Goal: Task Accomplishment & Management: Use online tool/utility

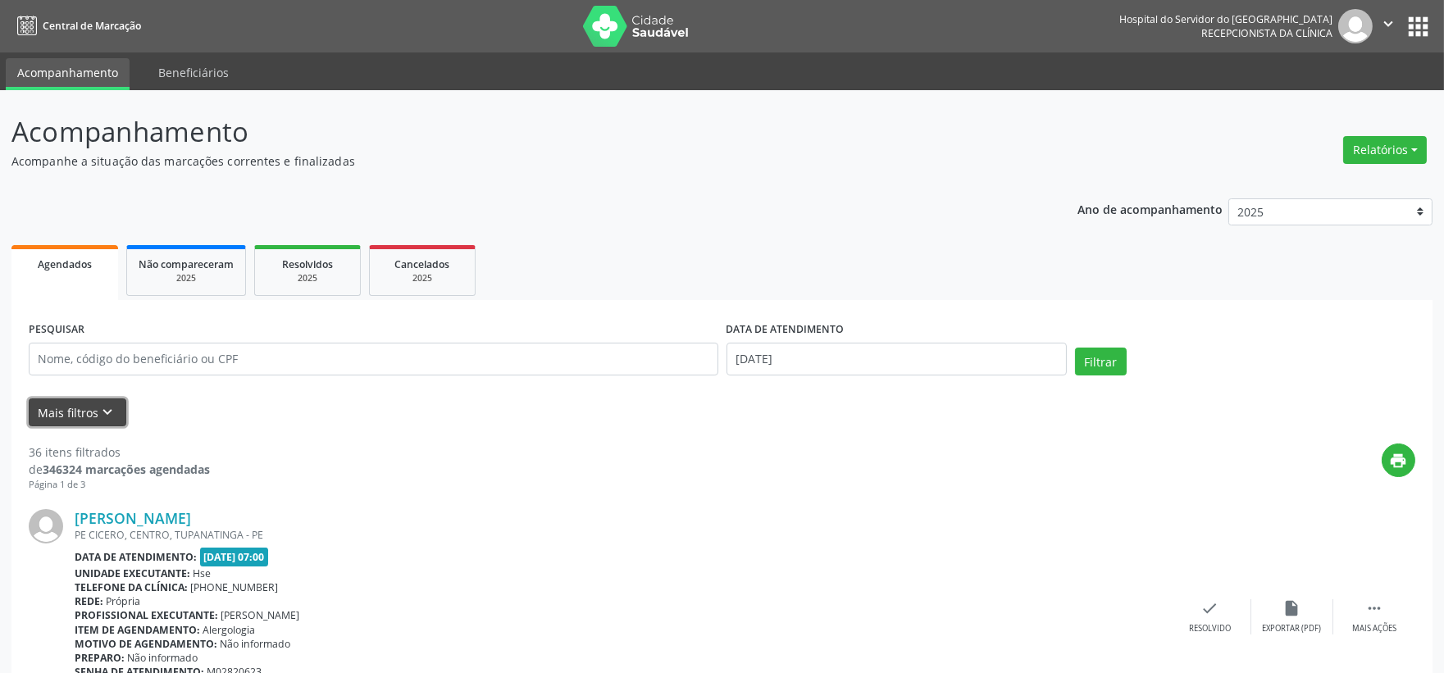
click at [110, 403] on icon "keyboard_arrow_down" at bounding box center [108, 412] width 18 height 18
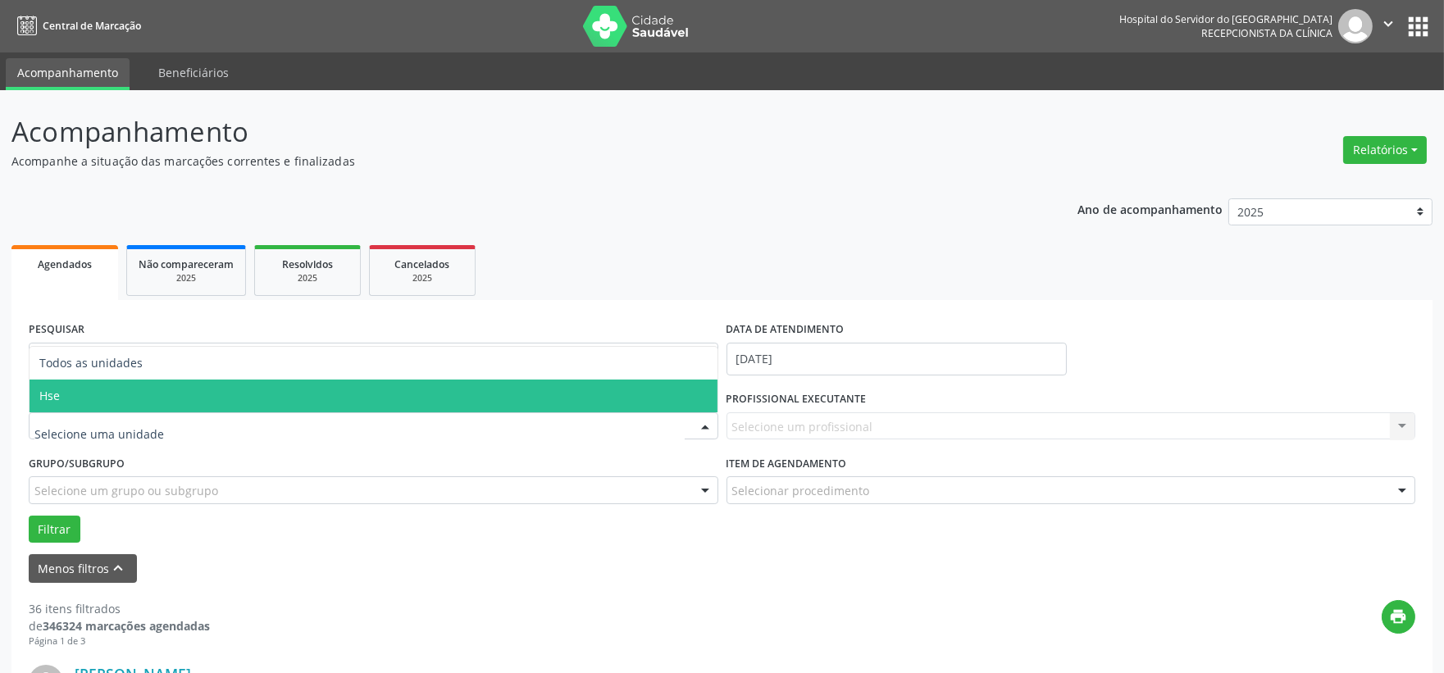
click at [91, 398] on span "Hse" at bounding box center [374, 396] width 688 height 33
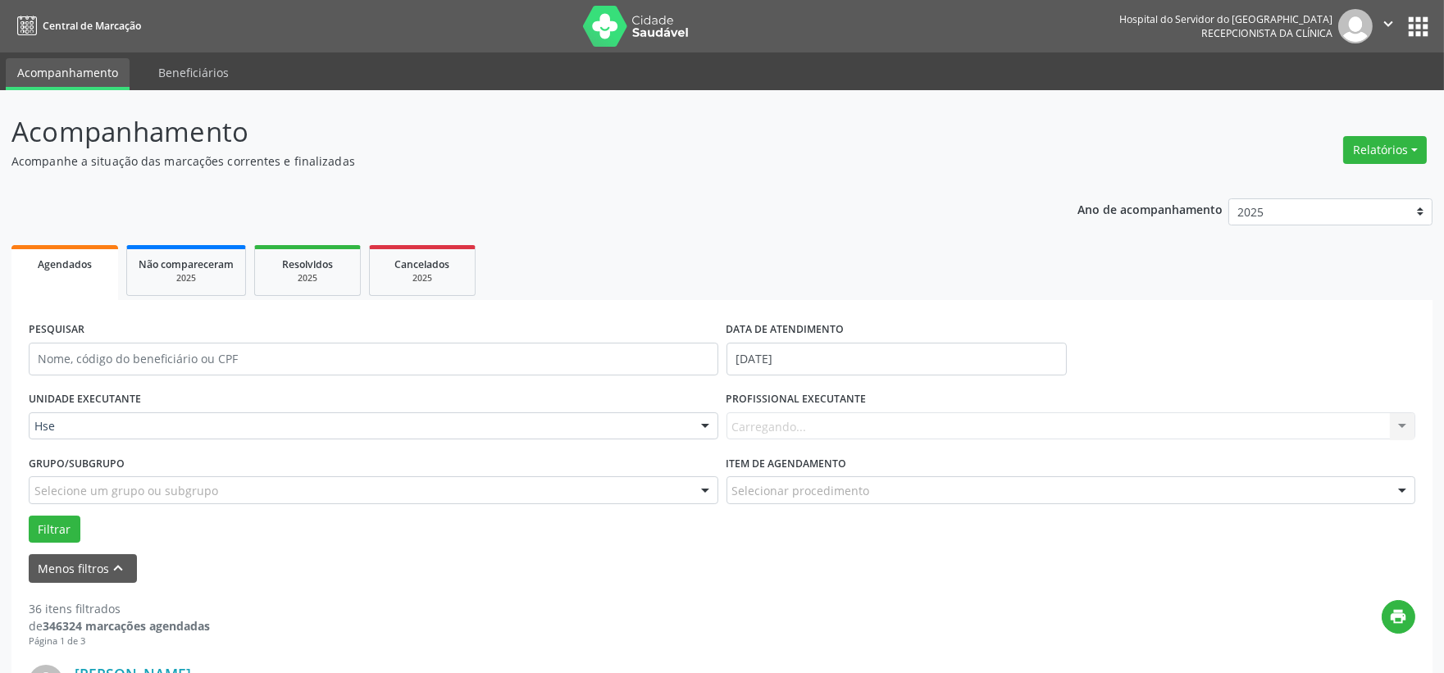
click at [1060, 425] on div "Carregando... Nenhum resultado encontrado para: " " Não há nenhuma opção para s…" at bounding box center [1070, 426] width 689 height 28
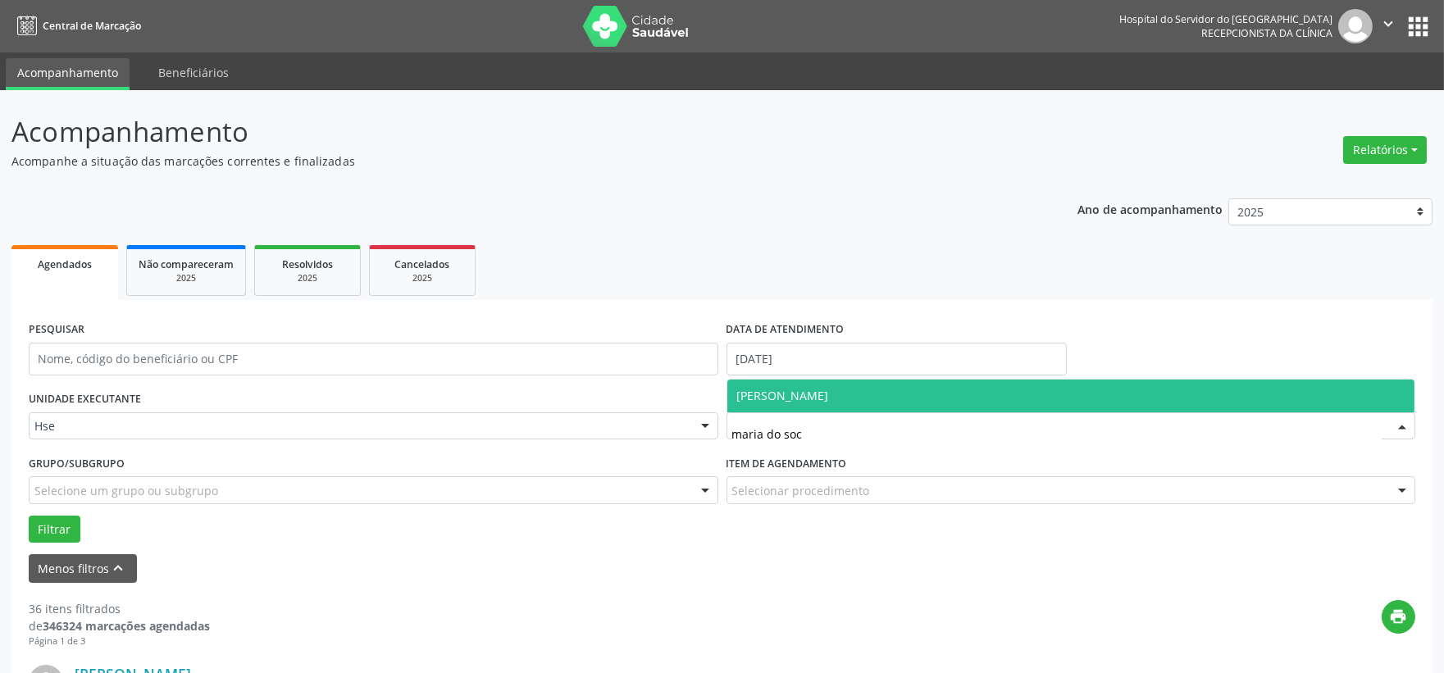
type input "maria do soco"
click at [874, 408] on span "[PERSON_NAME]" at bounding box center [1071, 396] width 688 height 33
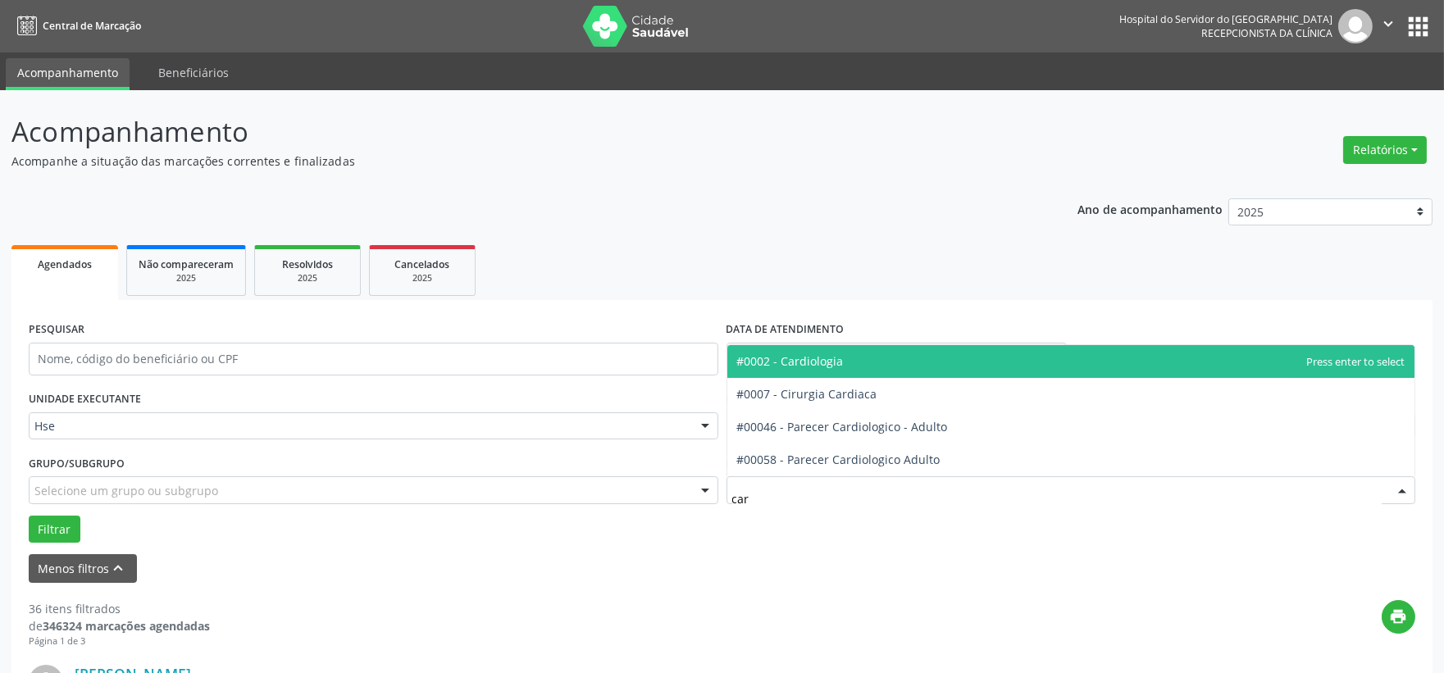
type input "card"
click at [851, 365] on span "#0002 - Cardiologia" at bounding box center [1071, 361] width 688 height 33
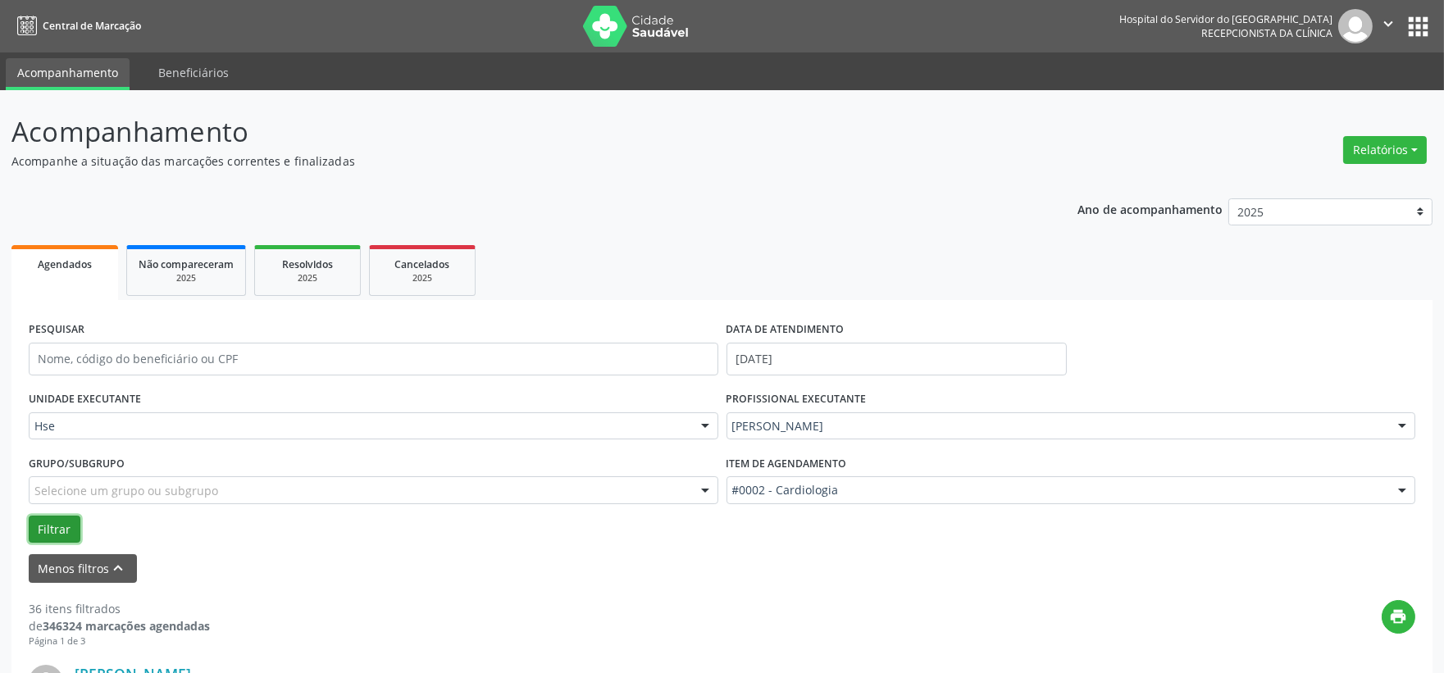
click at [64, 517] on button "Filtrar" at bounding box center [55, 530] width 52 height 28
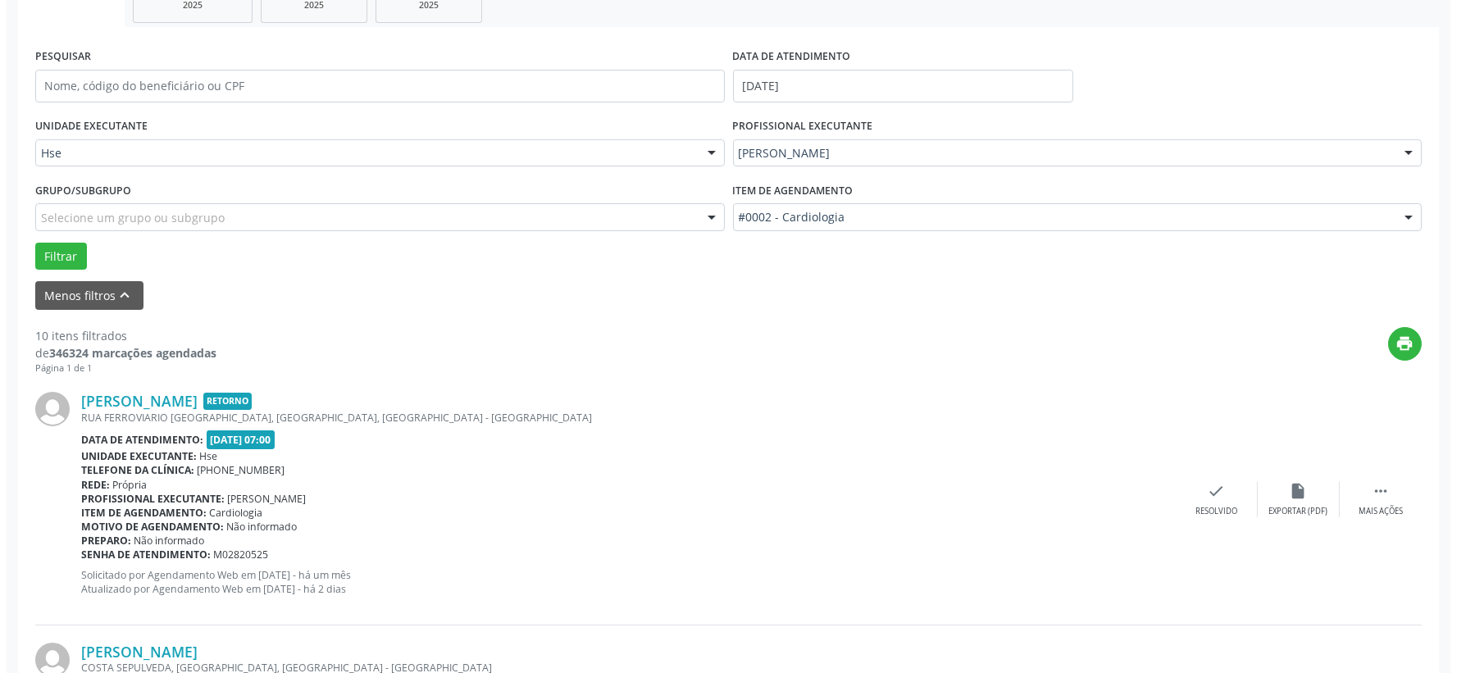
scroll to position [364, 0]
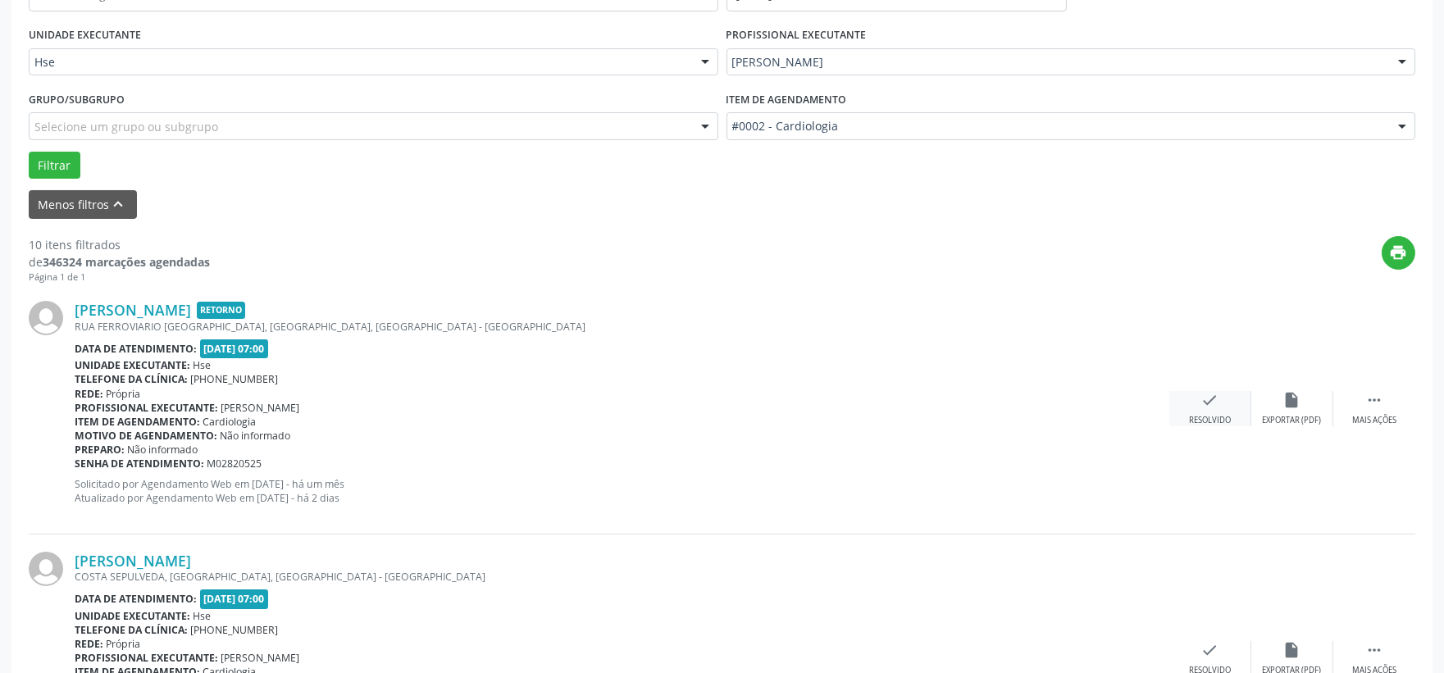
click at [1217, 411] on div "check Resolvido" at bounding box center [1210, 408] width 82 height 35
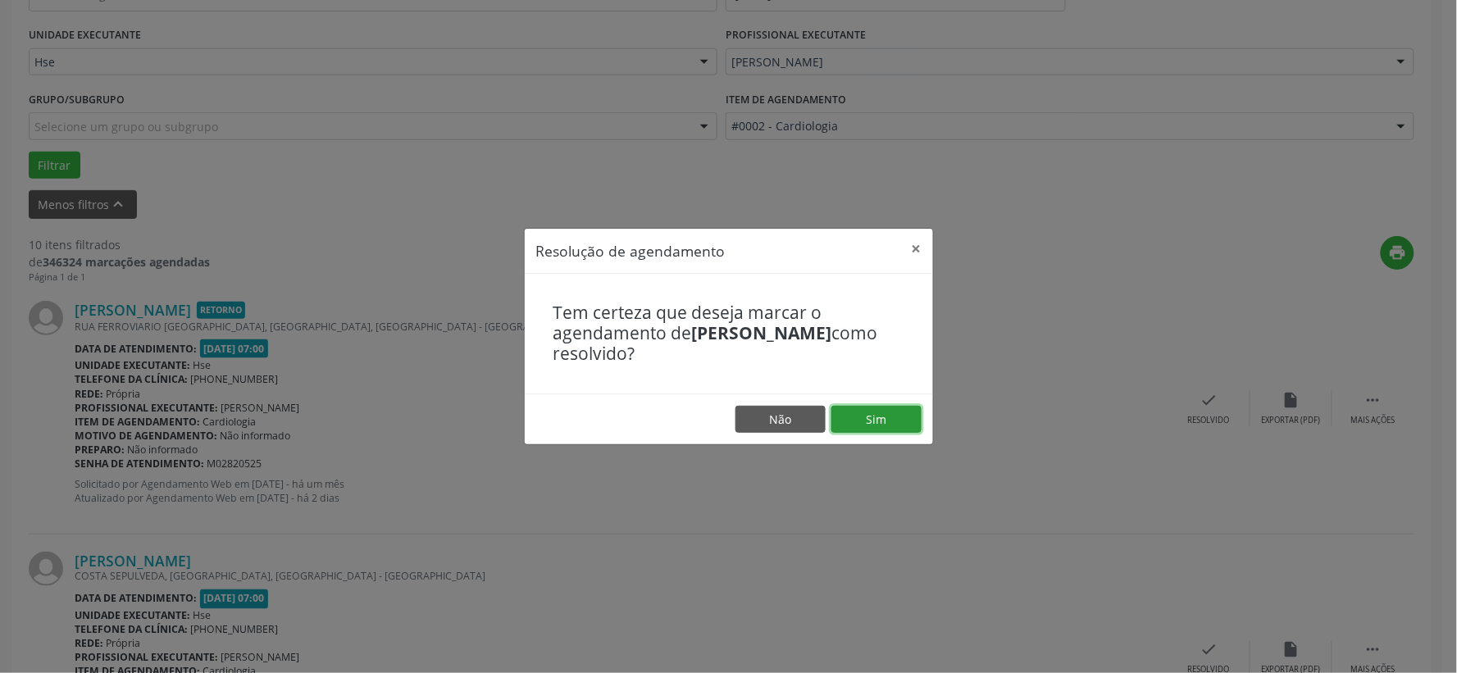
click at [884, 422] on button "Sim" at bounding box center [876, 420] width 90 height 28
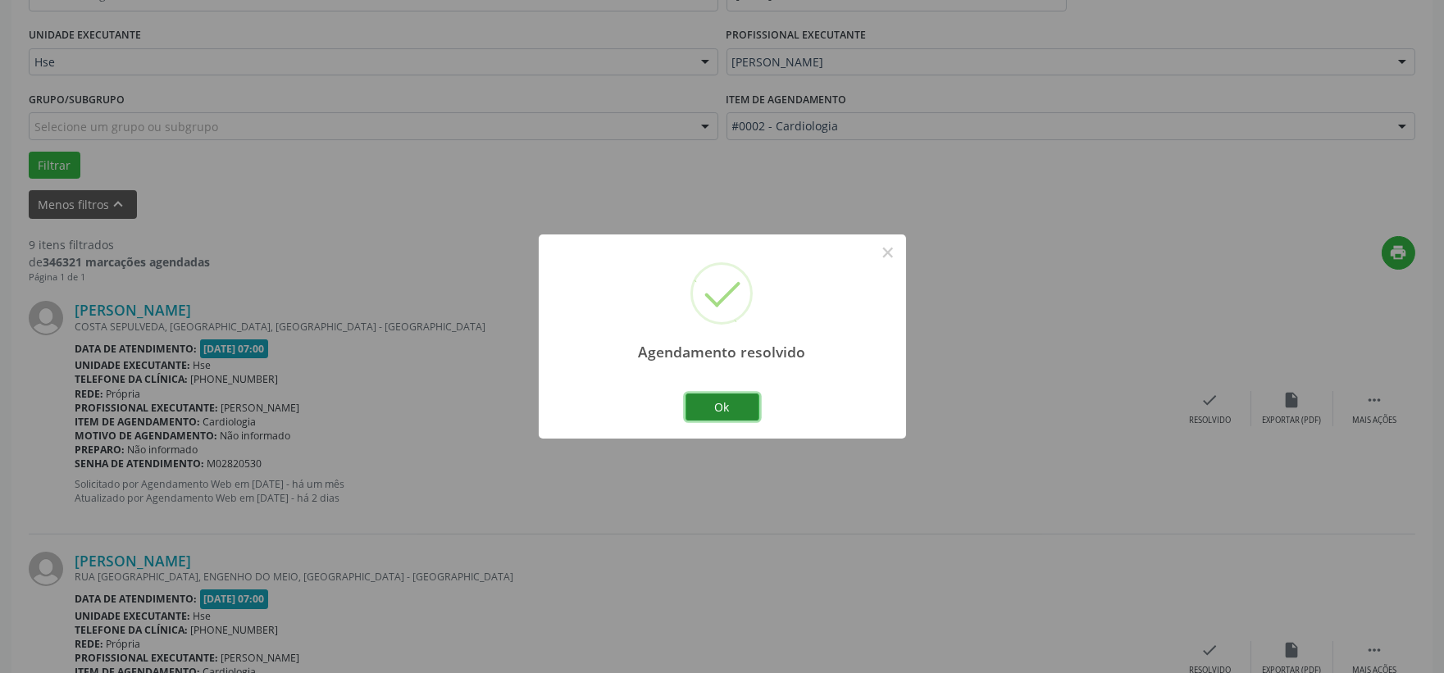
click at [733, 403] on button "Ok" at bounding box center [722, 407] width 74 height 28
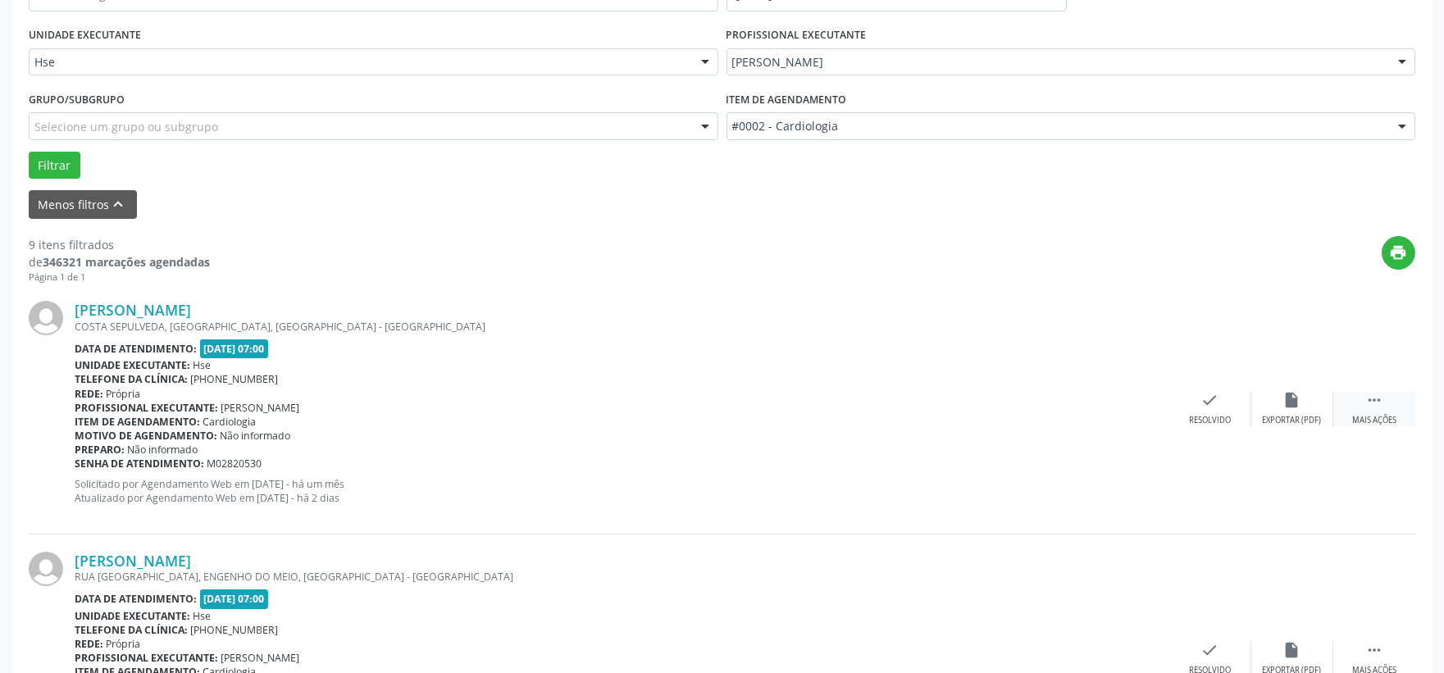
click at [1370, 412] on div " Mais ações" at bounding box center [1374, 408] width 82 height 35
click at [1295, 412] on div "alarm_off Não compareceu" at bounding box center [1292, 408] width 82 height 35
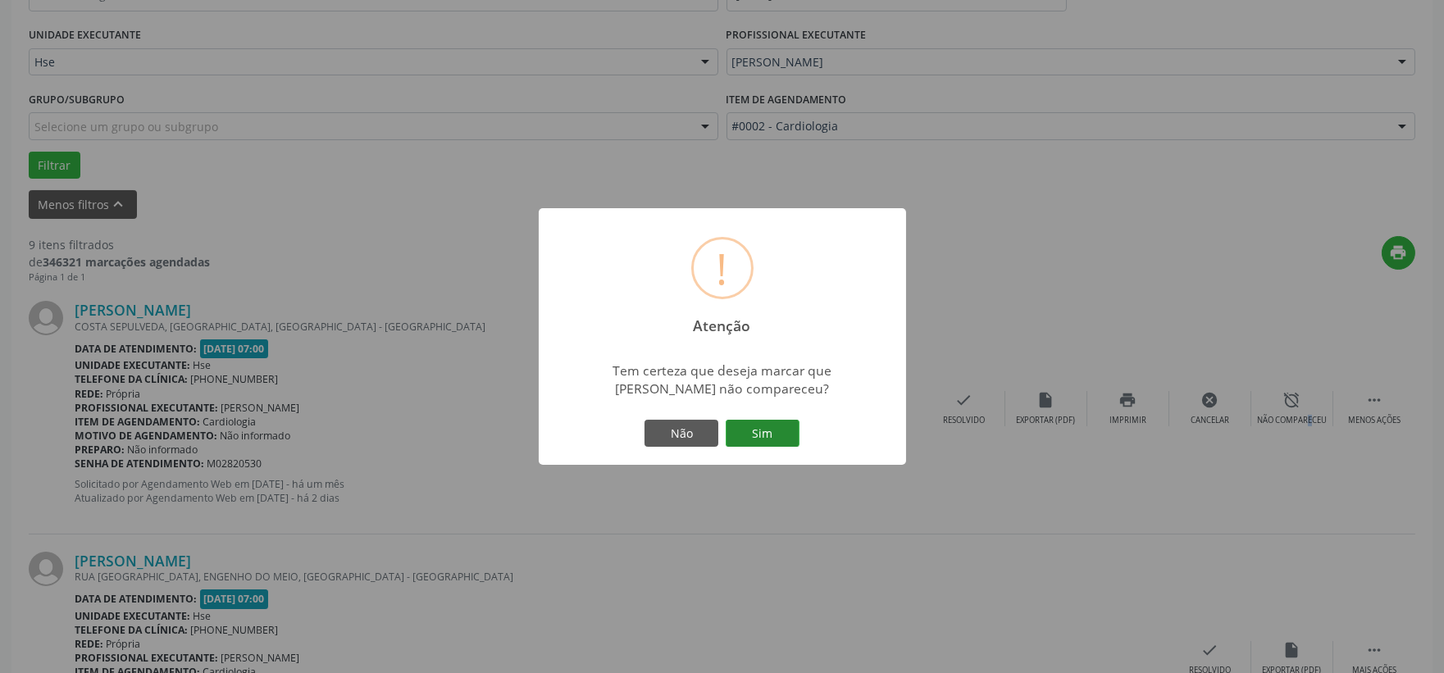
click at [758, 431] on button "Sim" at bounding box center [763, 434] width 74 height 28
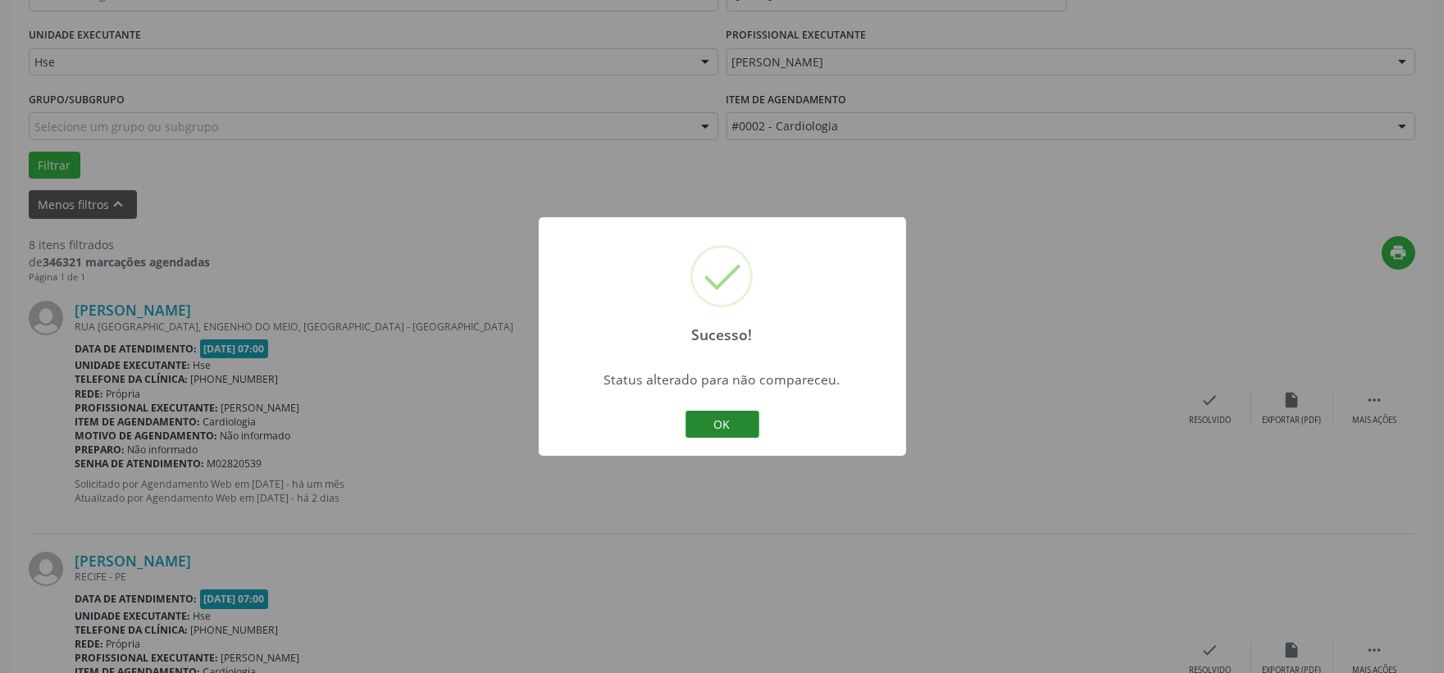
click at [717, 427] on button "OK" at bounding box center [722, 425] width 74 height 28
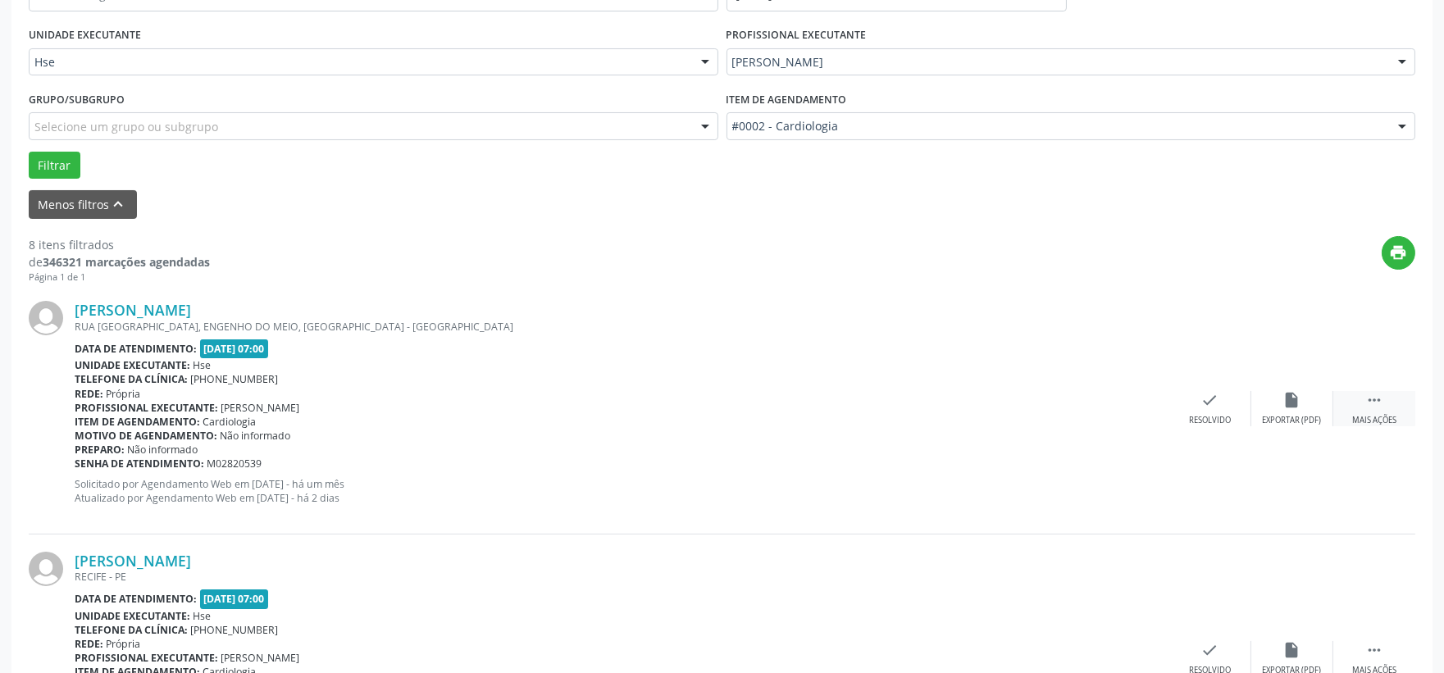
click at [1373, 407] on icon "" at bounding box center [1374, 400] width 18 height 18
click at [1291, 400] on icon "alarm_off" at bounding box center [1292, 400] width 18 height 18
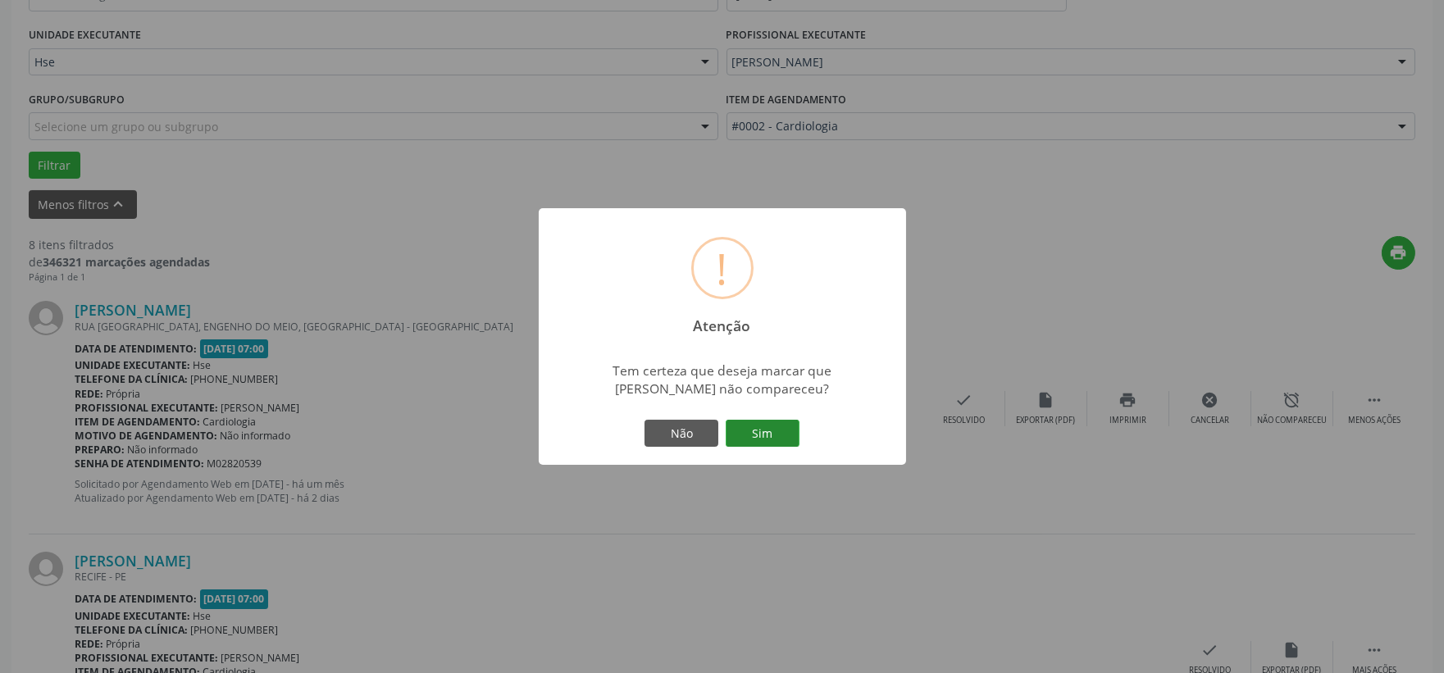
click at [765, 437] on button "Sim" at bounding box center [763, 434] width 74 height 28
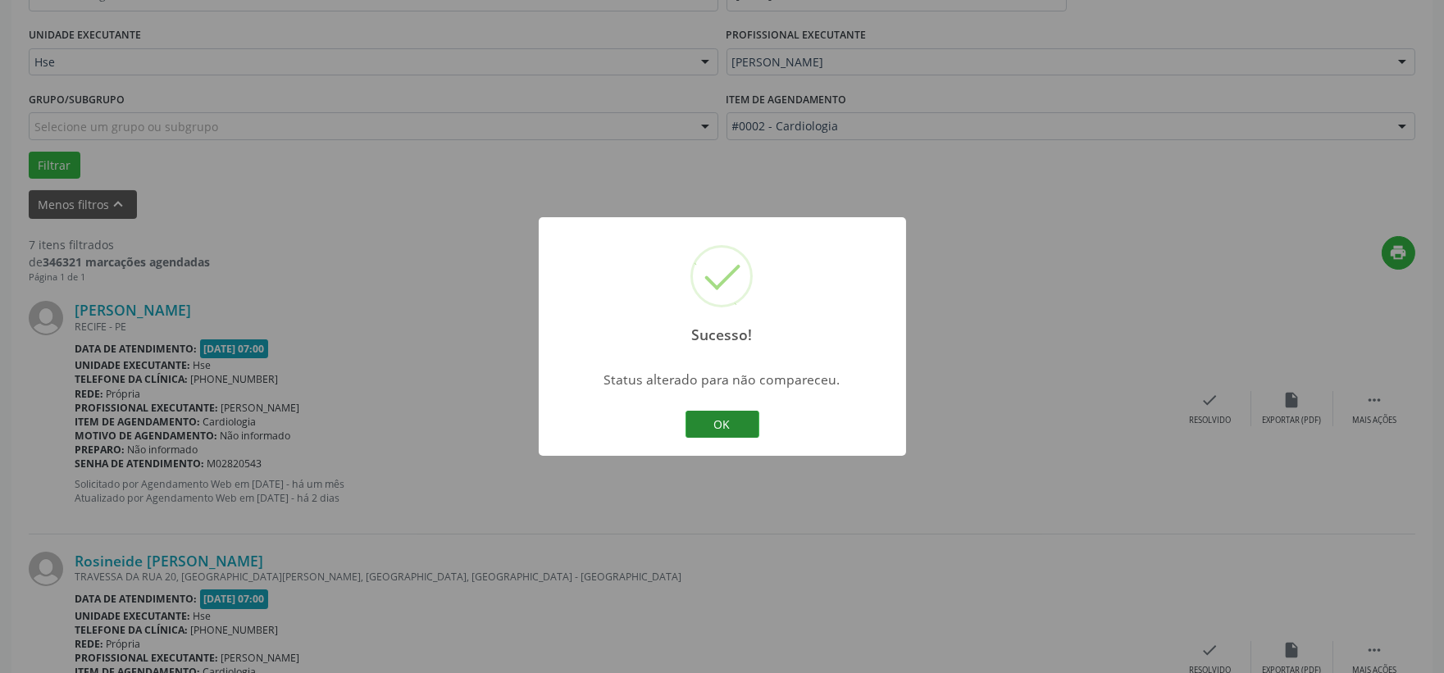
click at [722, 419] on button "OK" at bounding box center [722, 425] width 74 height 28
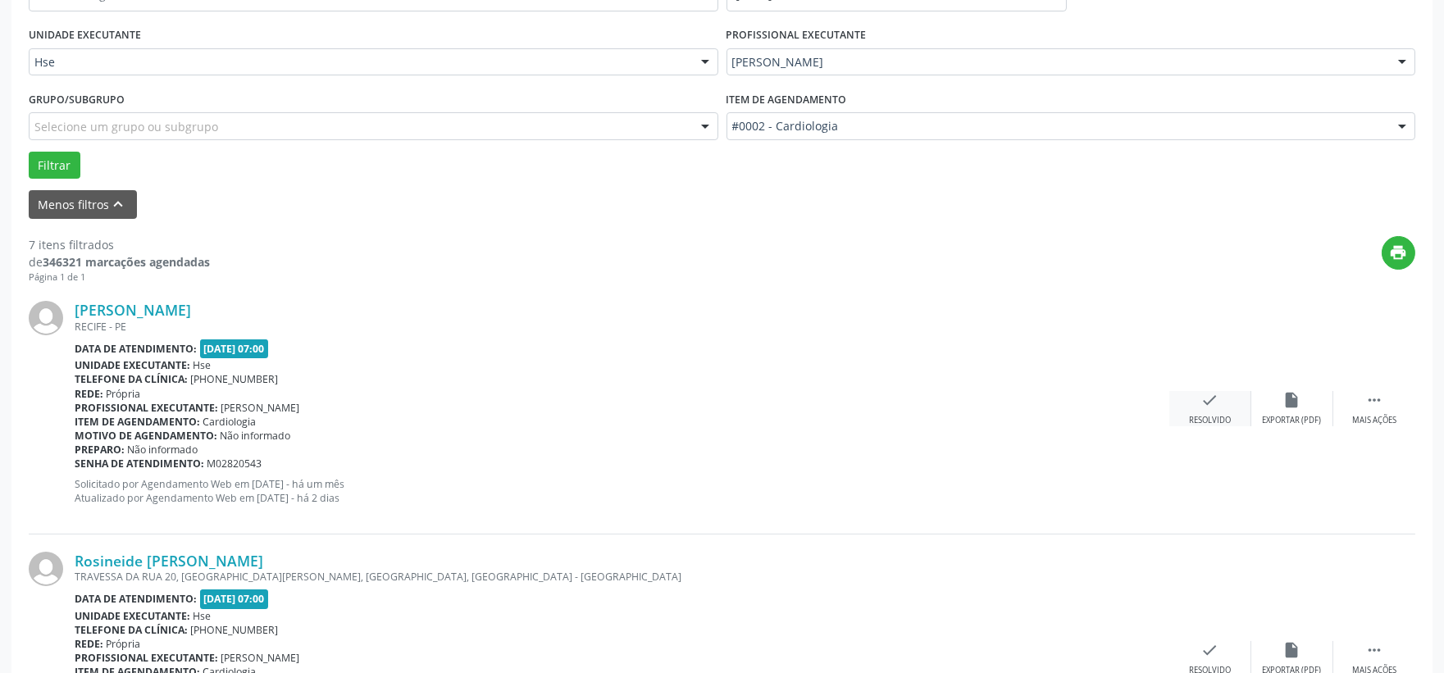
click at [1195, 406] on div "check Resolvido" at bounding box center [1210, 408] width 82 height 35
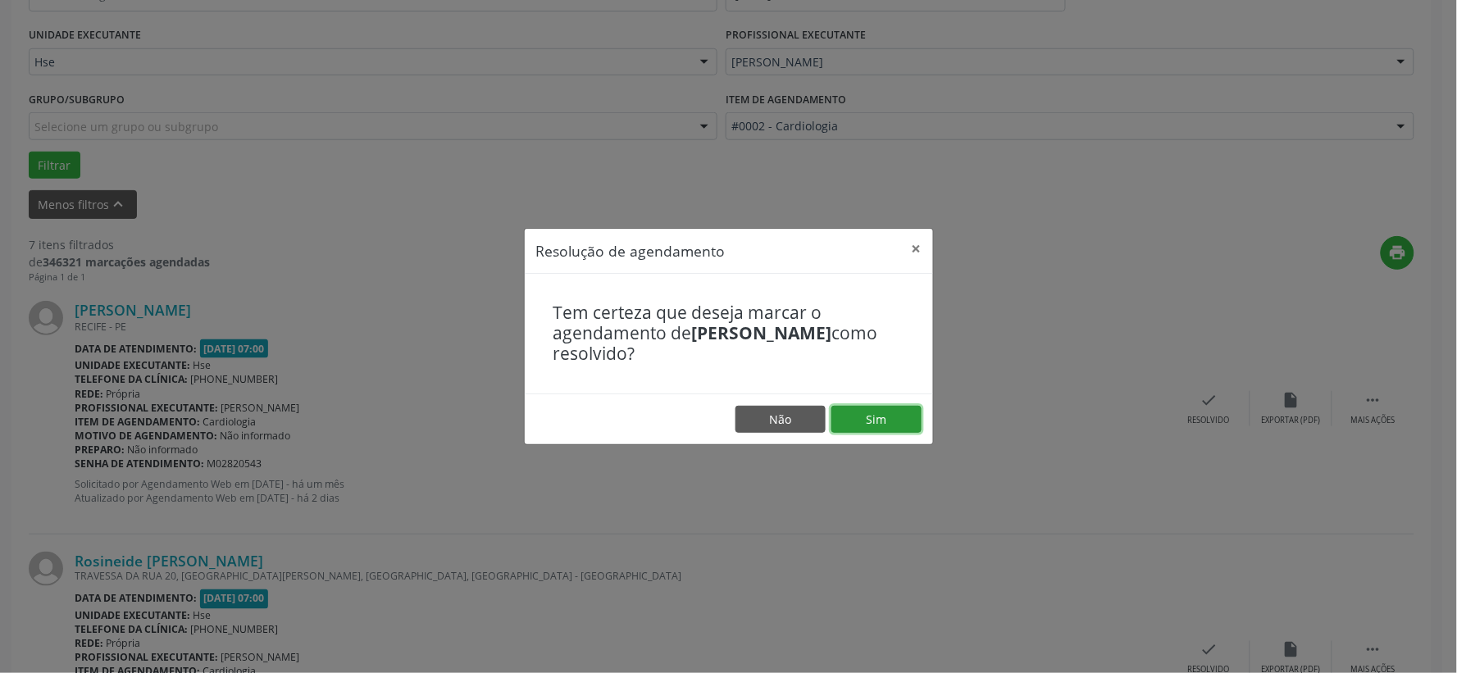
click at [900, 414] on button "Sim" at bounding box center [876, 420] width 90 height 28
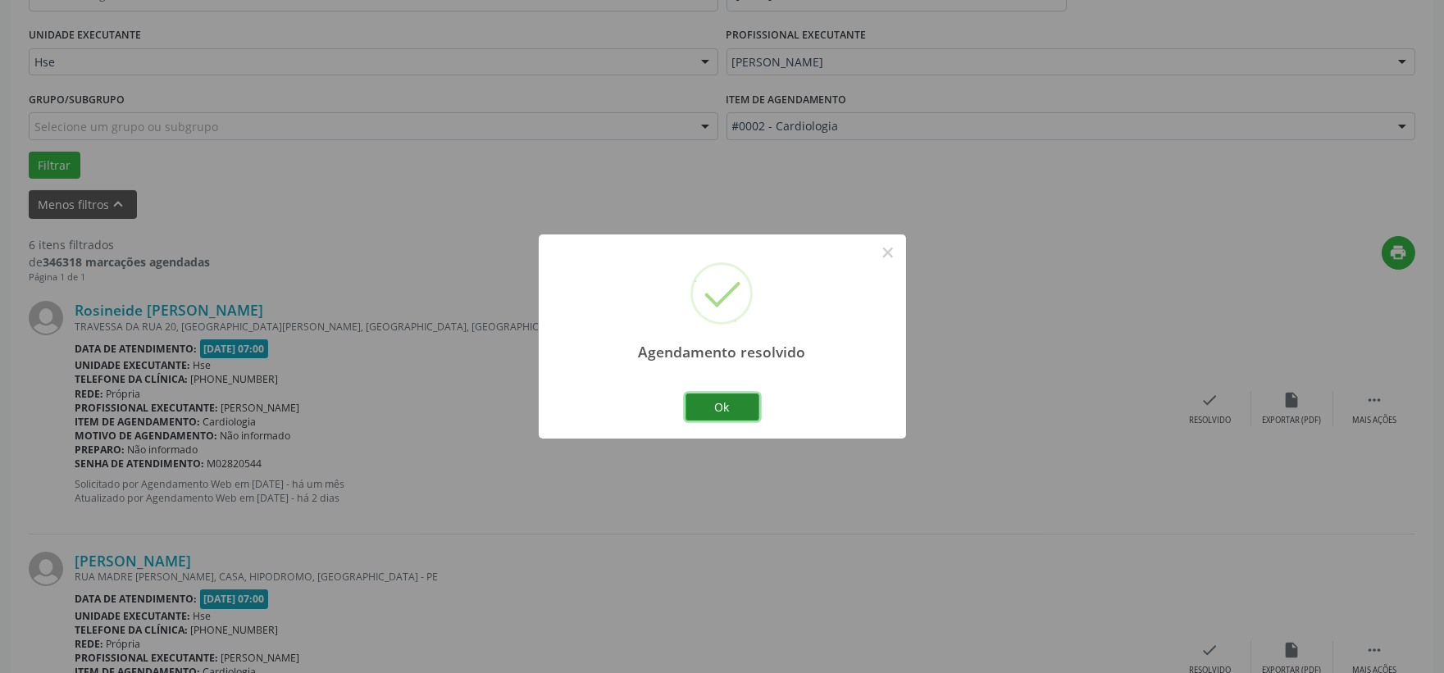
click at [703, 402] on button "Ok" at bounding box center [722, 407] width 74 height 28
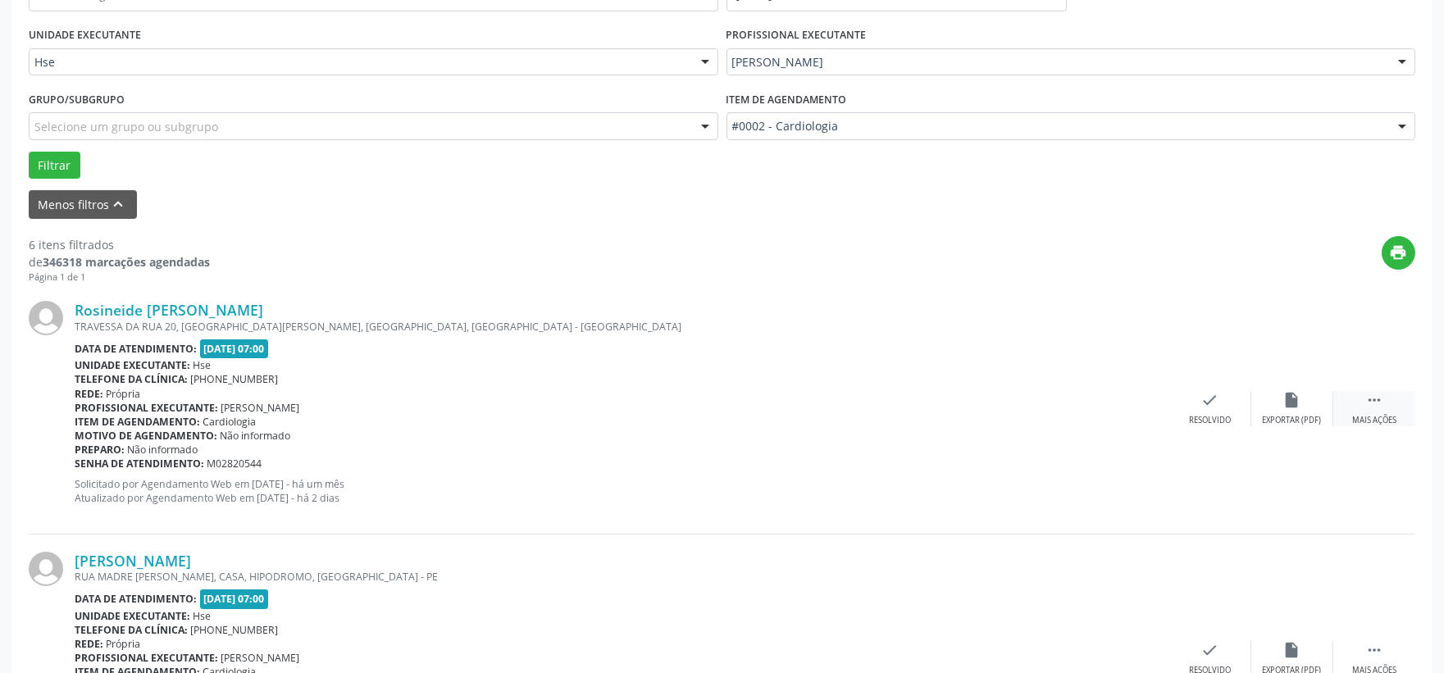
click at [1386, 407] on div " Mais ações" at bounding box center [1374, 408] width 82 height 35
click at [1280, 400] on div "alarm_off Não compareceu" at bounding box center [1292, 408] width 82 height 35
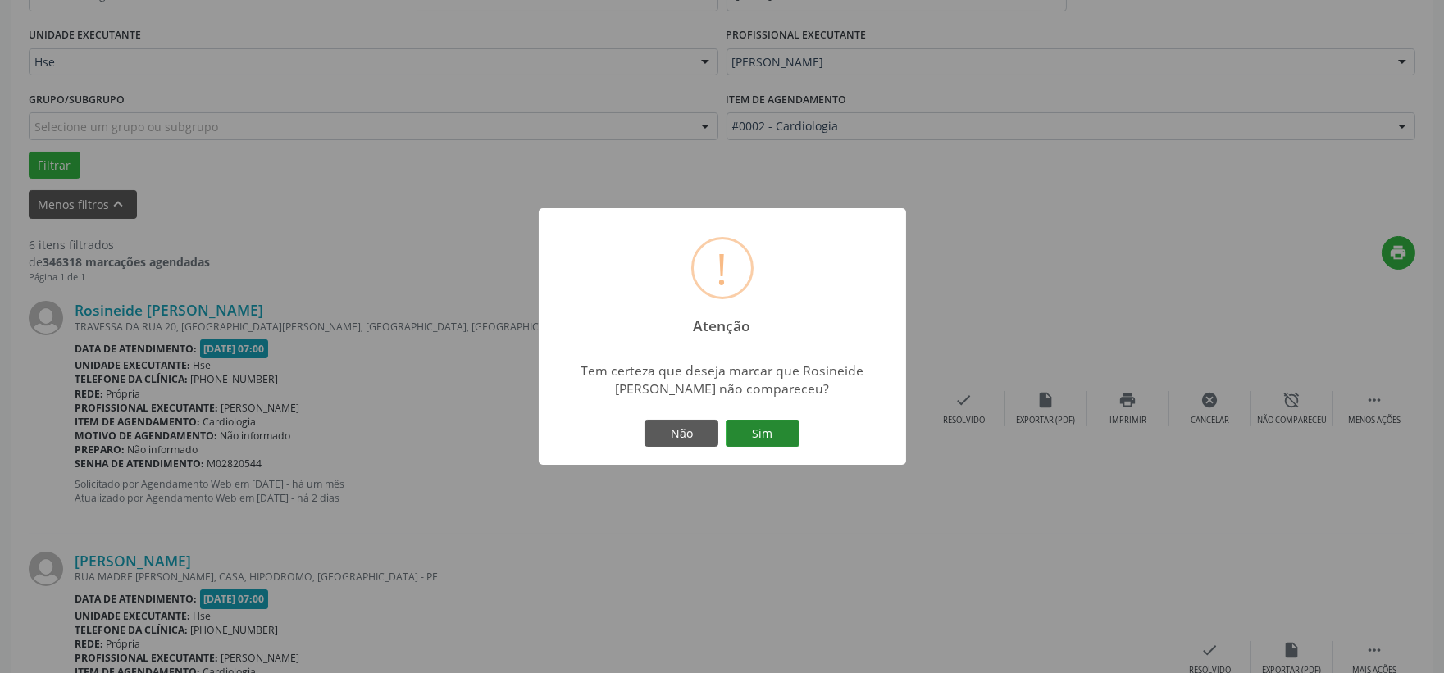
click at [750, 436] on button "Sim" at bounding box center [763, 434] width 74 height 28
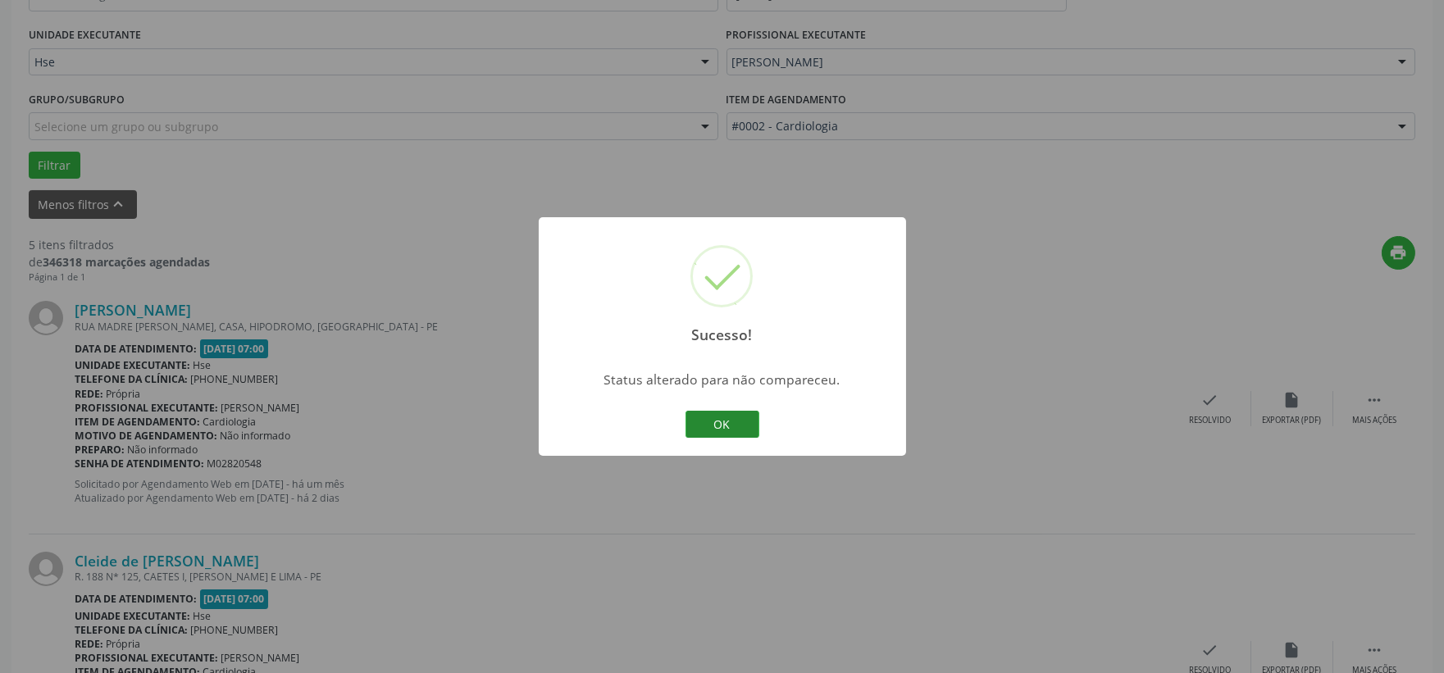
click at [736, 427] on button "OK" at bounding box center [722, 425] width 74 height 28
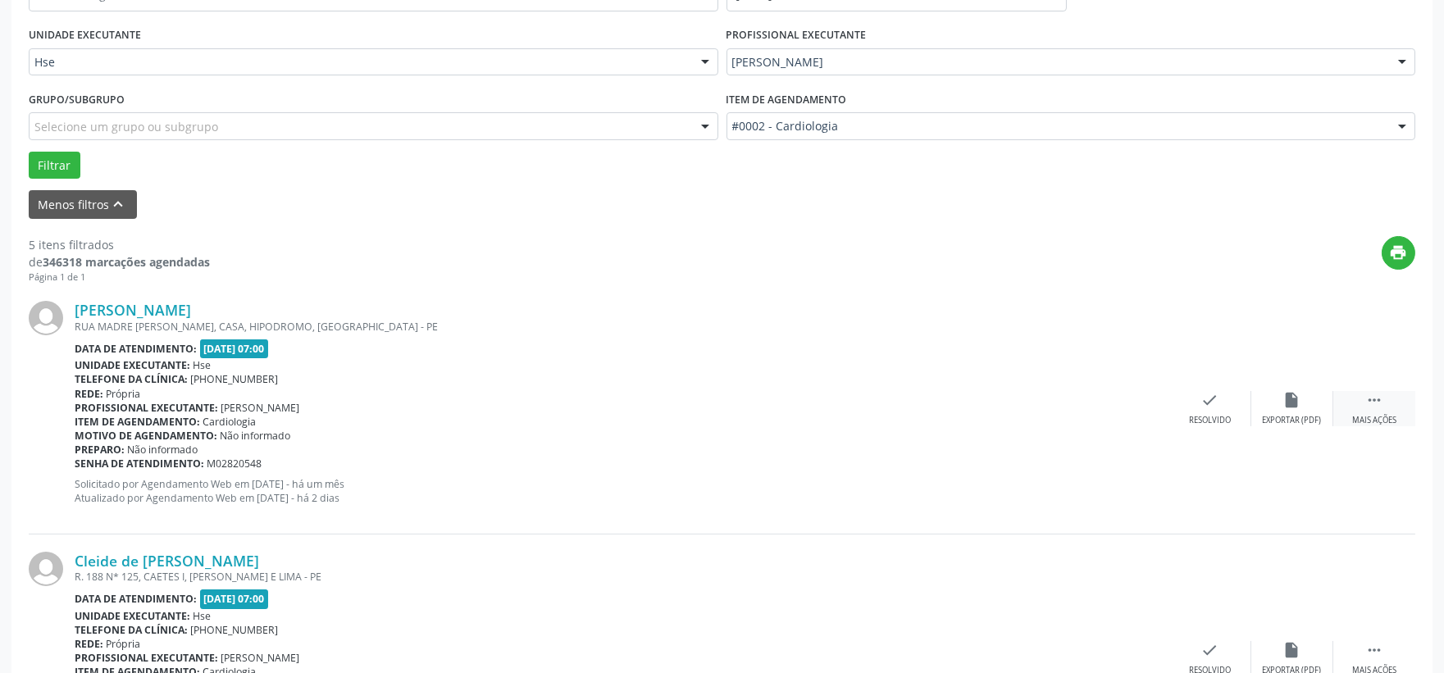
click at [1378, 395] on icon "" at bounding box center [1374, 400] width 18 height 18
click at [1283, 410] on div "alarm_off Não compareceu" at bounding box center [1292, 408] width 82 height 35
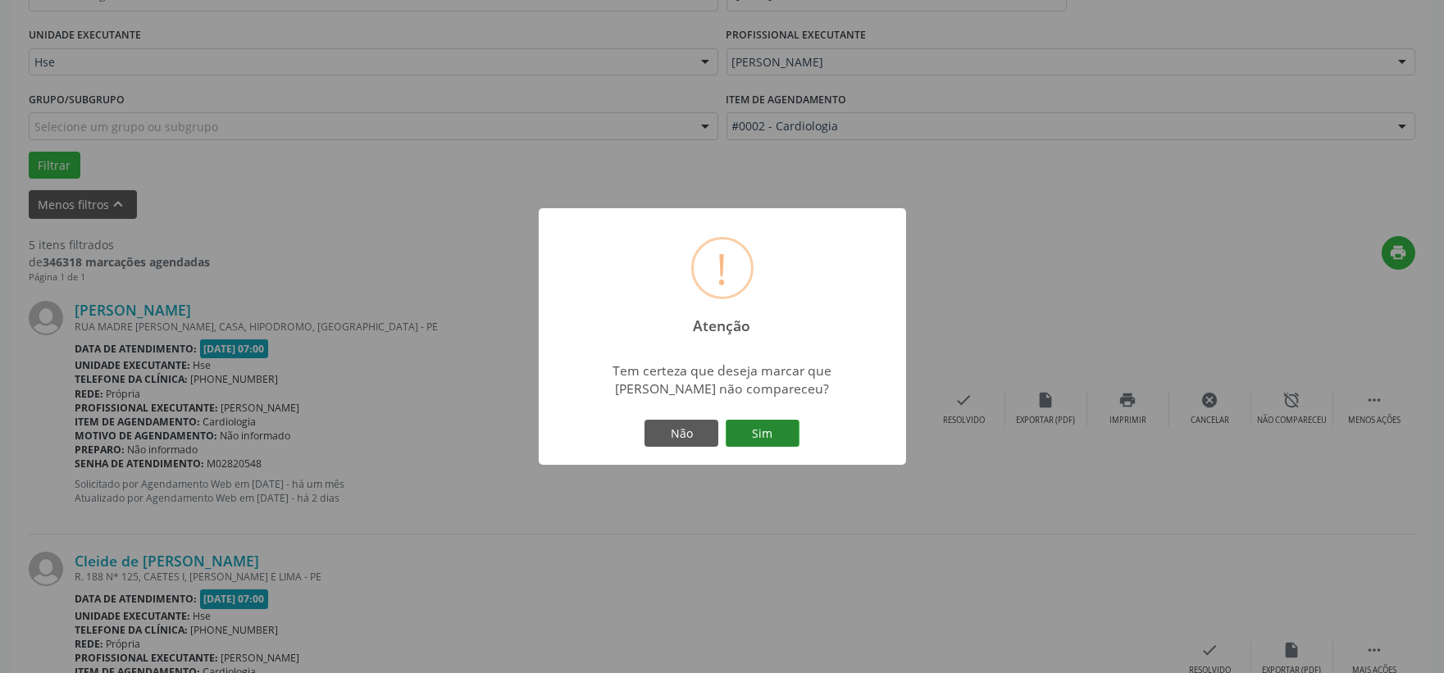
click at [777, 427] on button "Sim" at bounding box center [763, 434] width 74 height 28
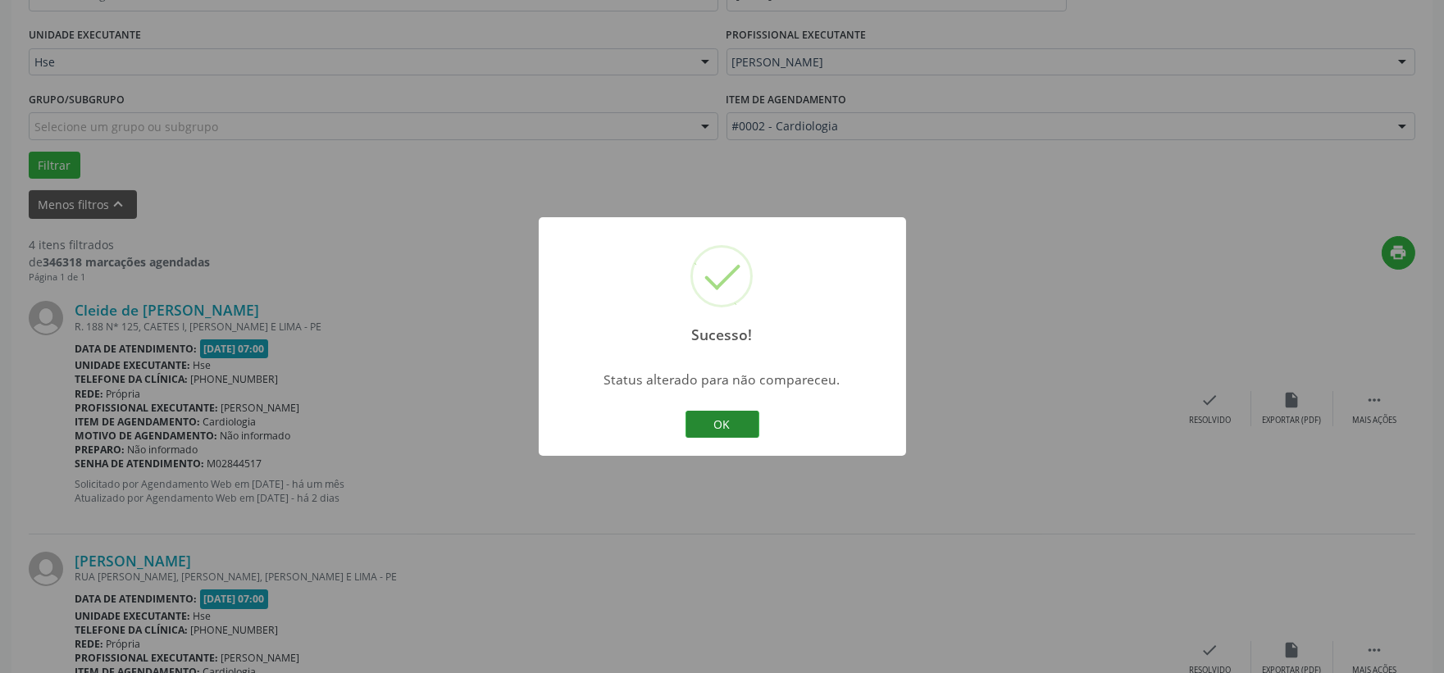
click at [747, 420] on button "OK" at bounding box center [722, 425] width 74 height 28
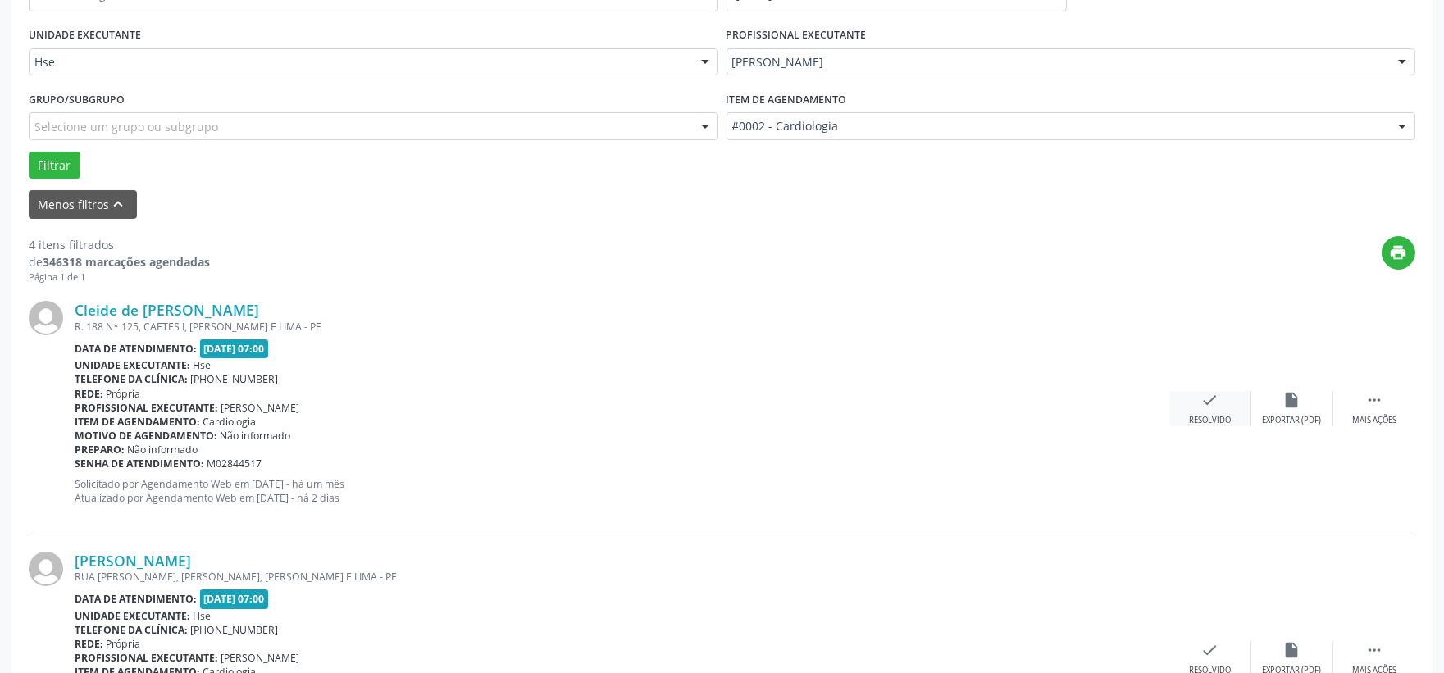
click at [1203, 421] on div "Resolvido" at bounding box center [1210, 420] width 42 height 11
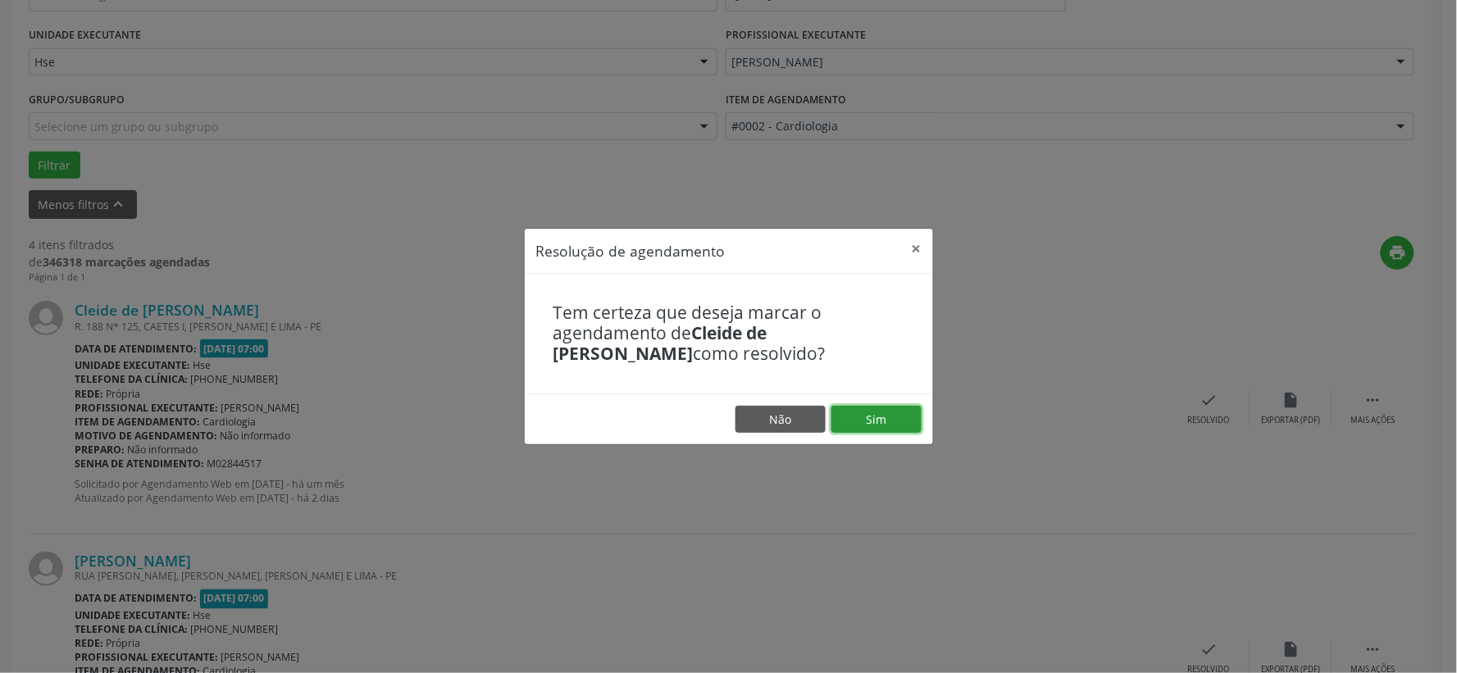
click at [889, 421] on button "Sim" at bounding box center [876, 420] width 90 height 28
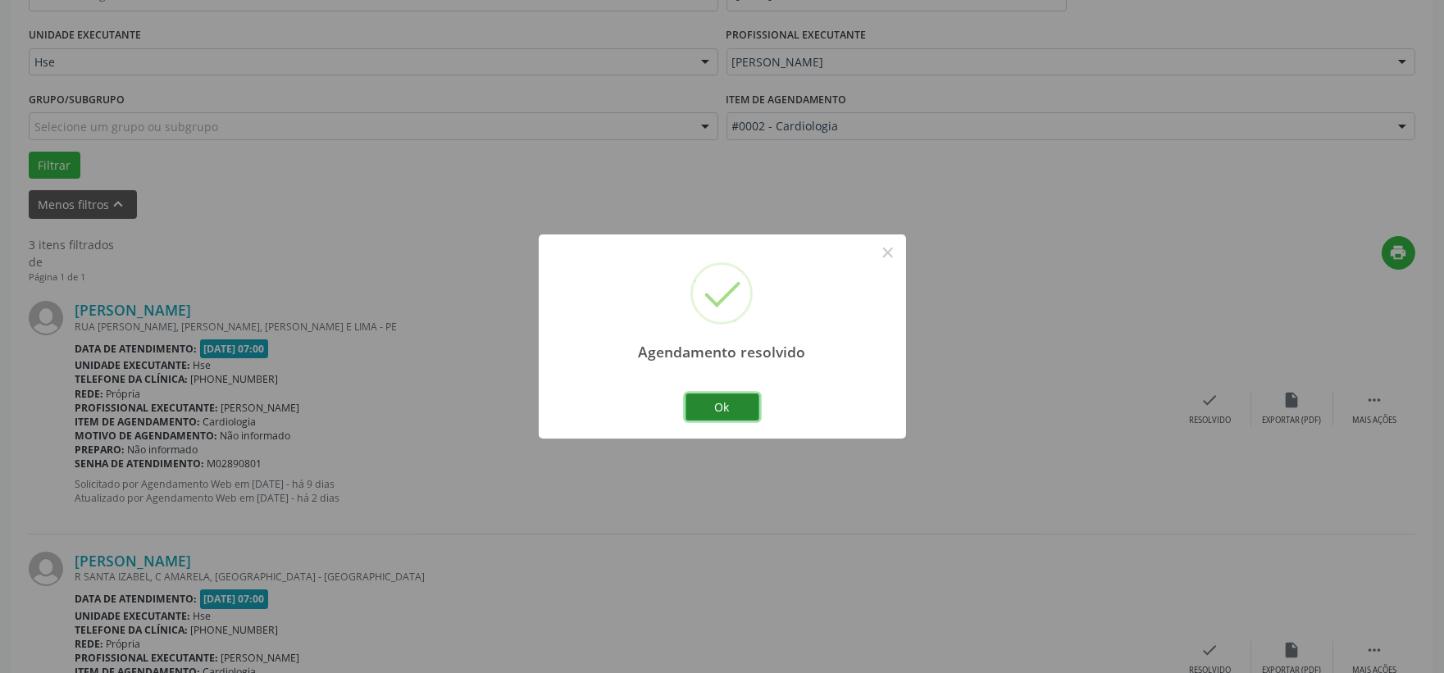
click at [739, 412] on button "Ok" at bounding box center [722, 407] width 74 height 28
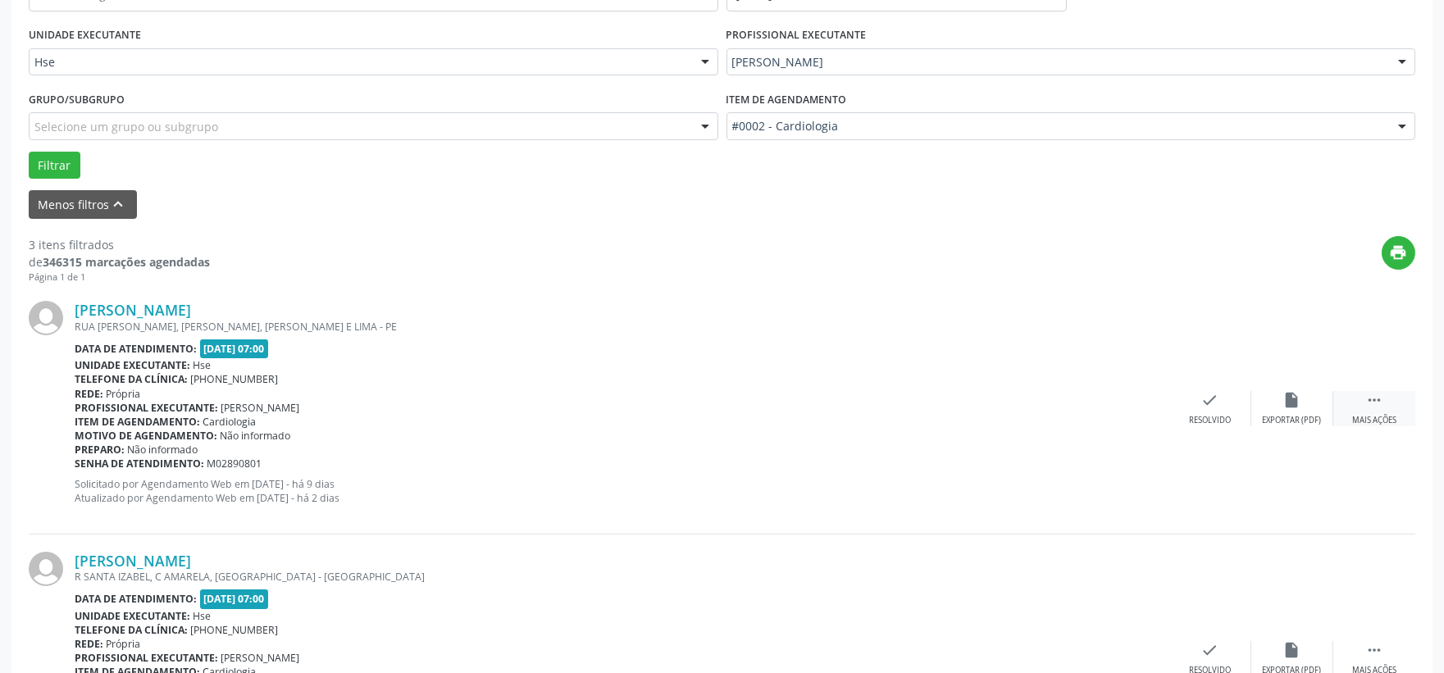
click at [1367, 393] on icon "" at bounding box center [1374, 400] width 18 height 18
click at [1296, 403] on icon "alarm_off" at bounding box center [1292, 400] width 18 height 18
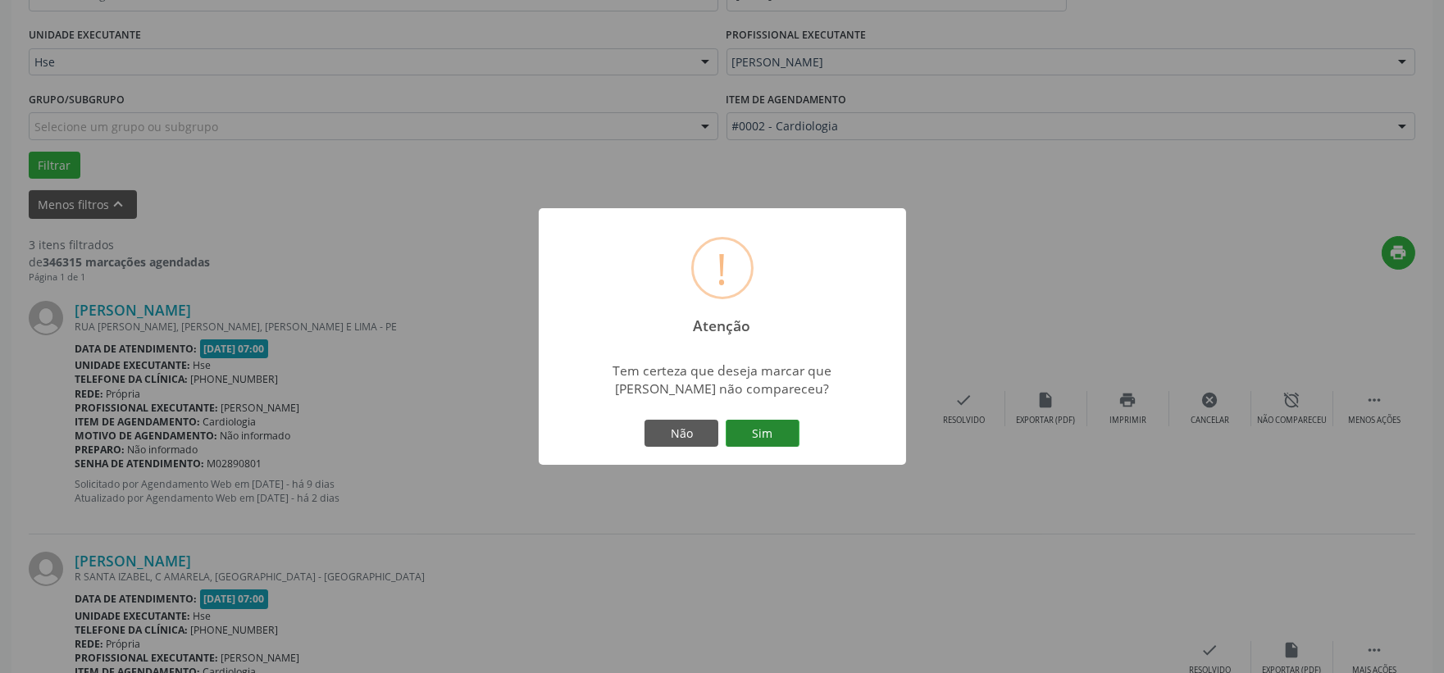
click at [766, 445] on button "Sim" at bounding box center [763, 434] width 74 height 28
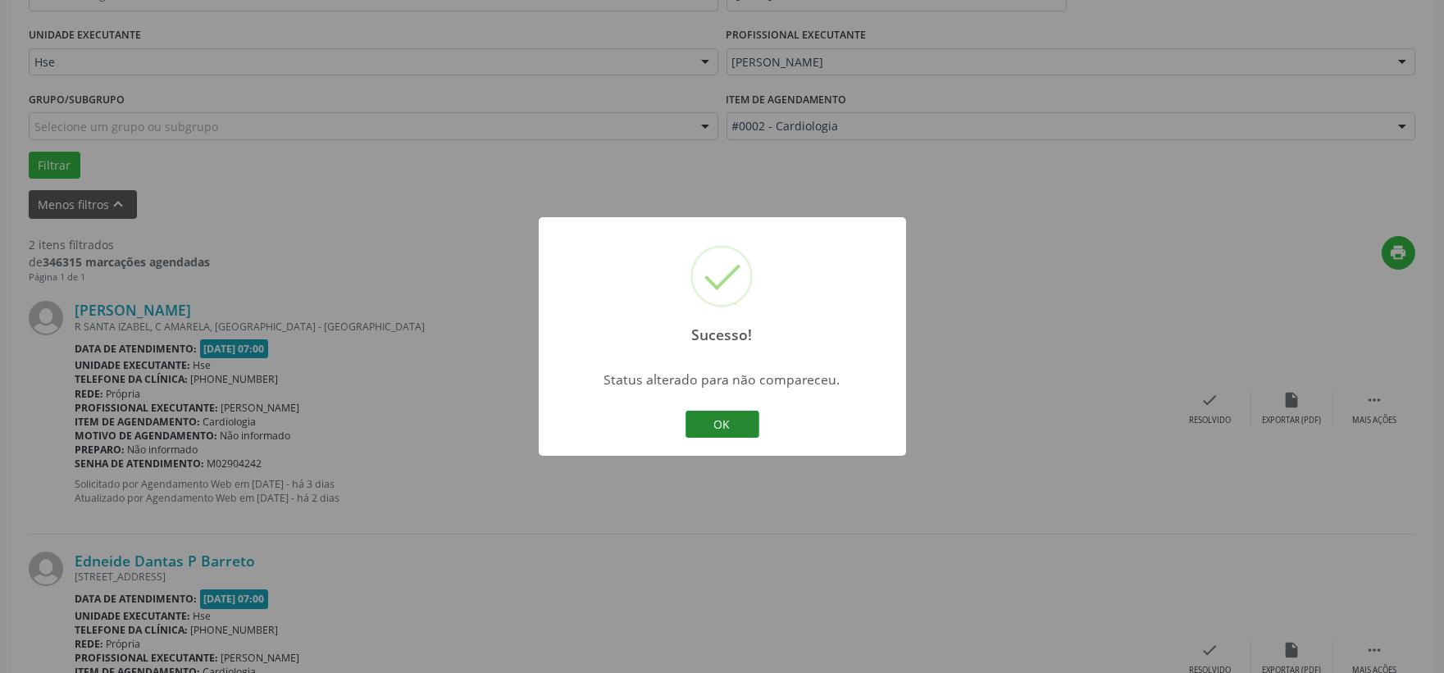
click at [718, 419] on button "OK" at bounding box center [722, 425] width 74 height 28
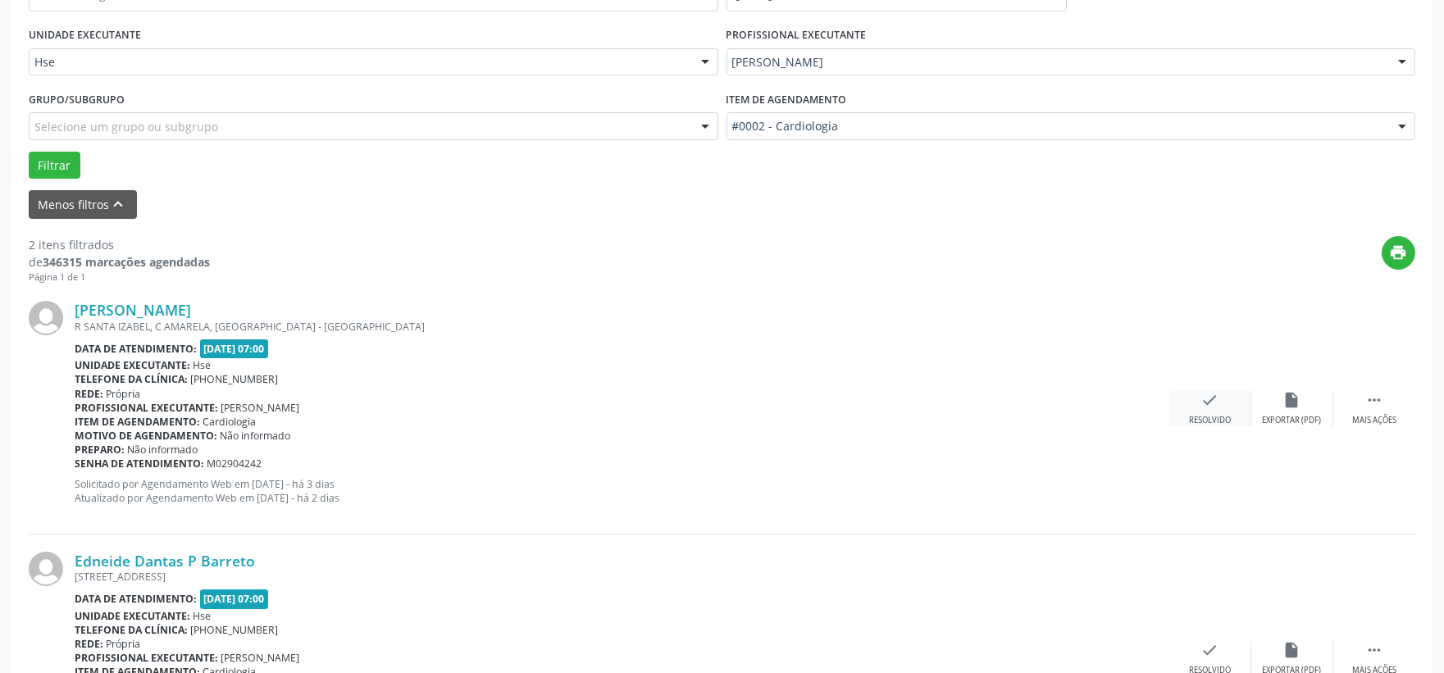
click at [1208, 407] on icon "check" at bounding box center [1210, 400] width 18 height 18
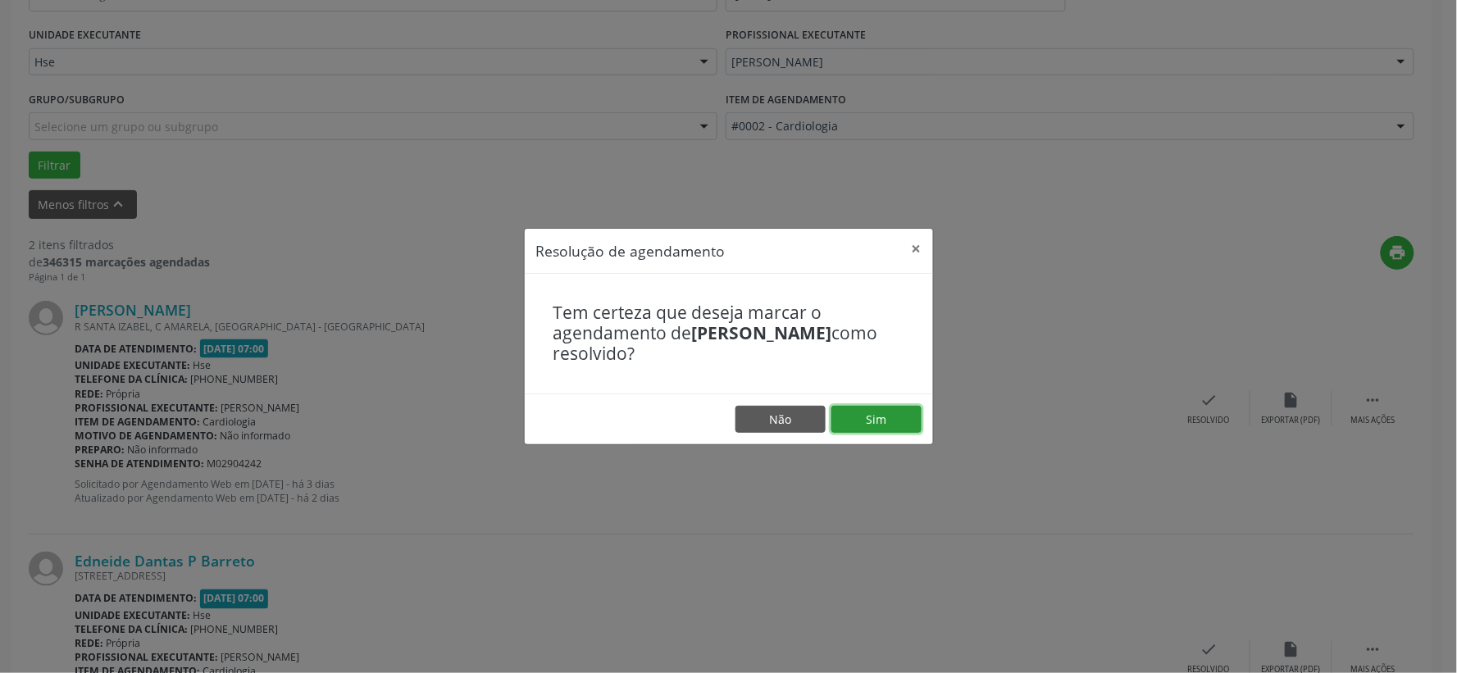
click at [877, 419] on button "Sim" at bounding box center [876, 420] width 90 height 28
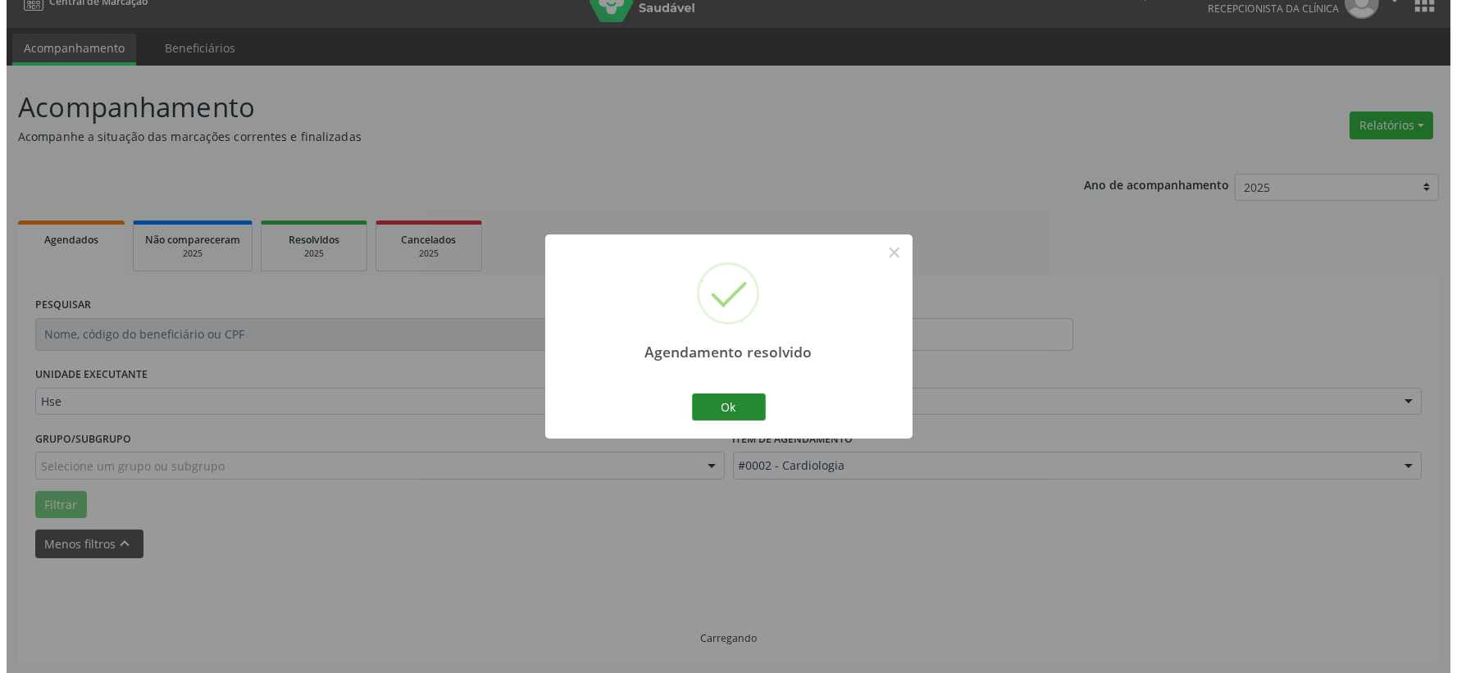
scroll to position [252, 0]
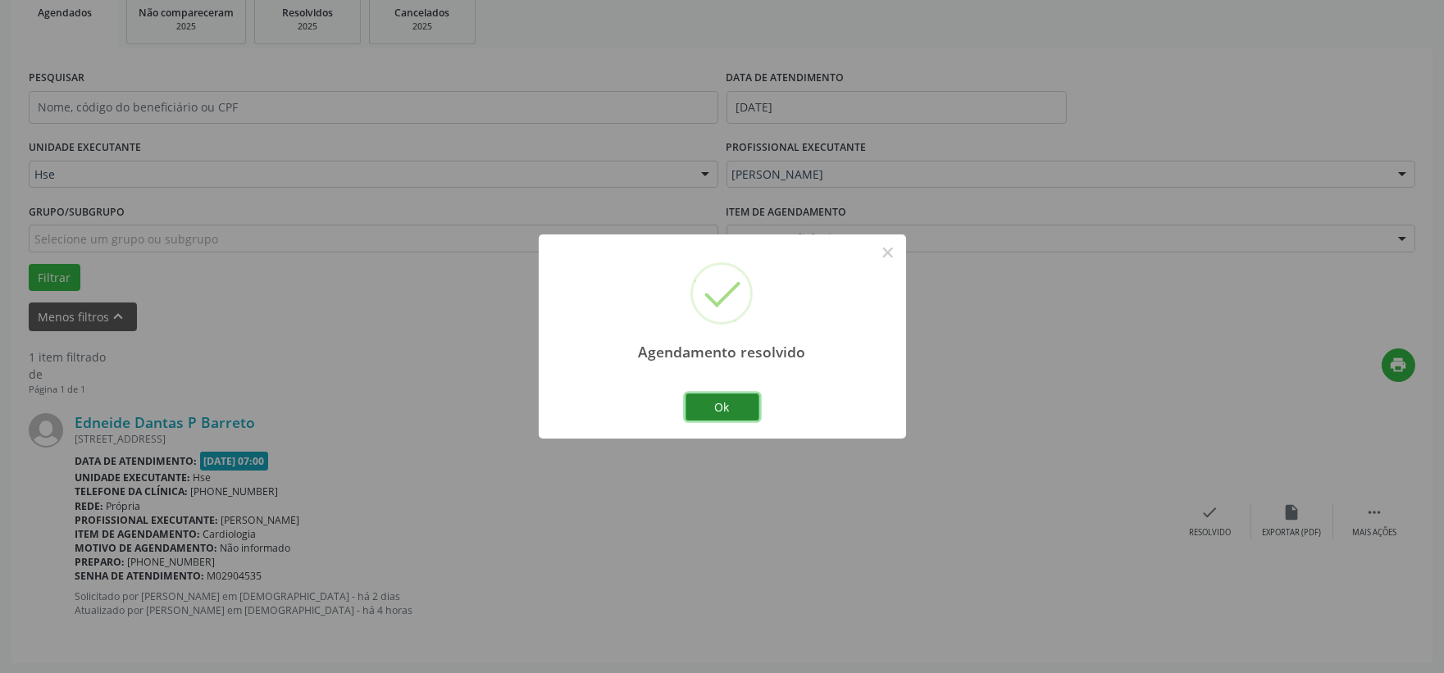
click at [692, 412] on button "Ok" at bounding box center [722, 407] width 74 height 28
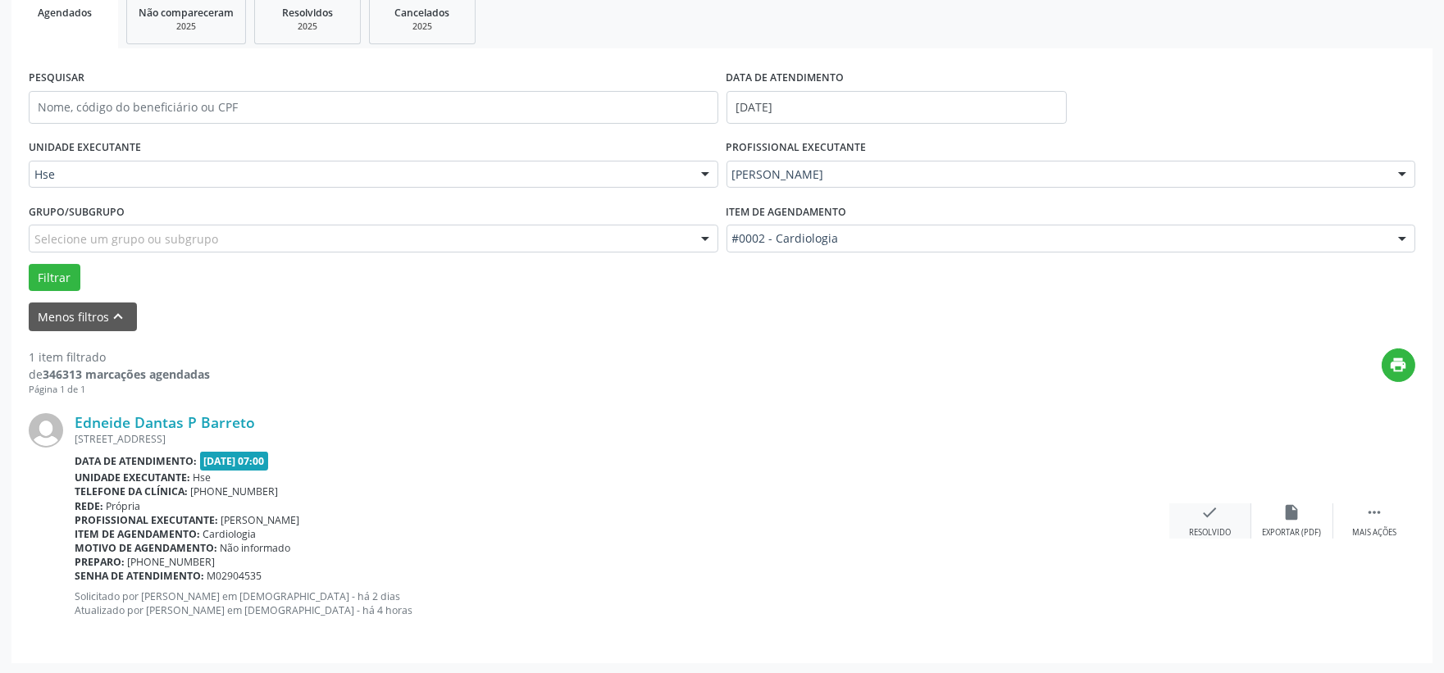
click at [1202, 514] on icon "check" at bounding box center [1210, 512] width 18 height 18
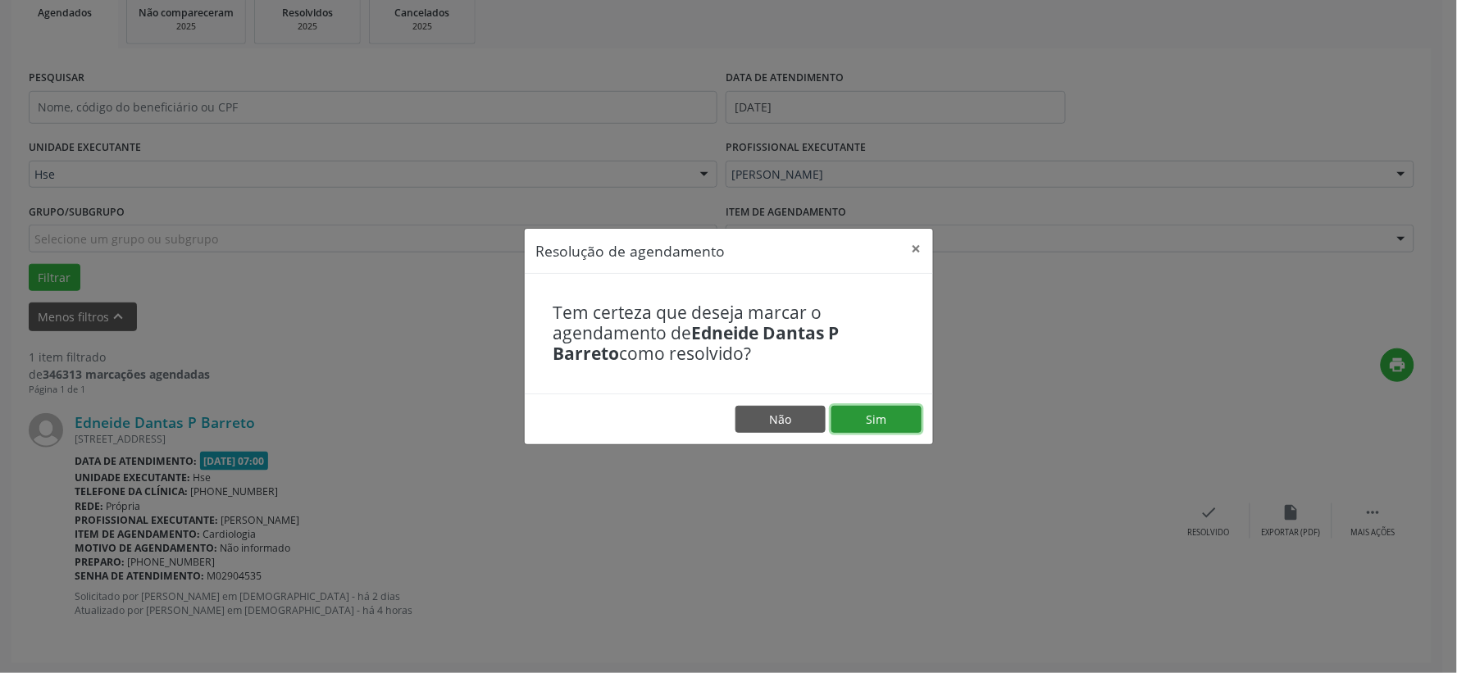
click at [885, 421] on button "Sim" at bounding box center [876, 420] width 90 height 28
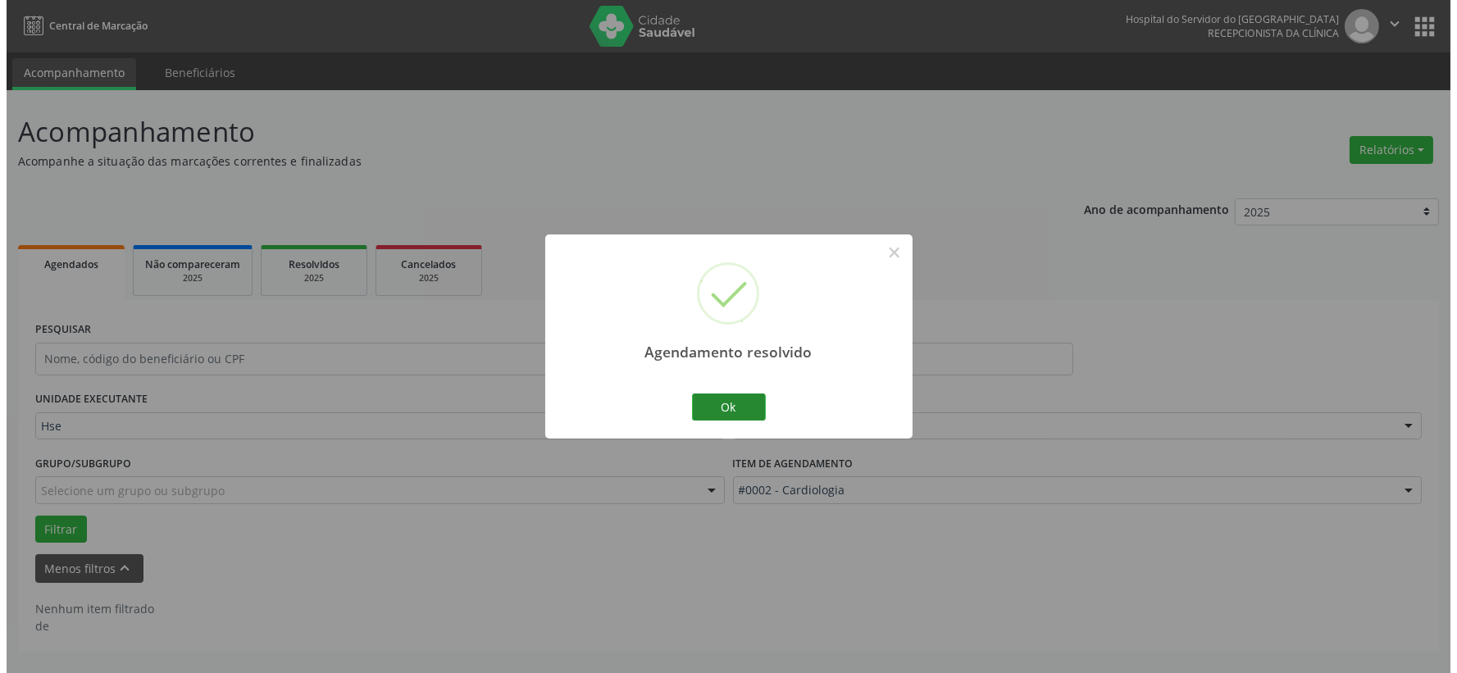
scroll to position [0, 0]
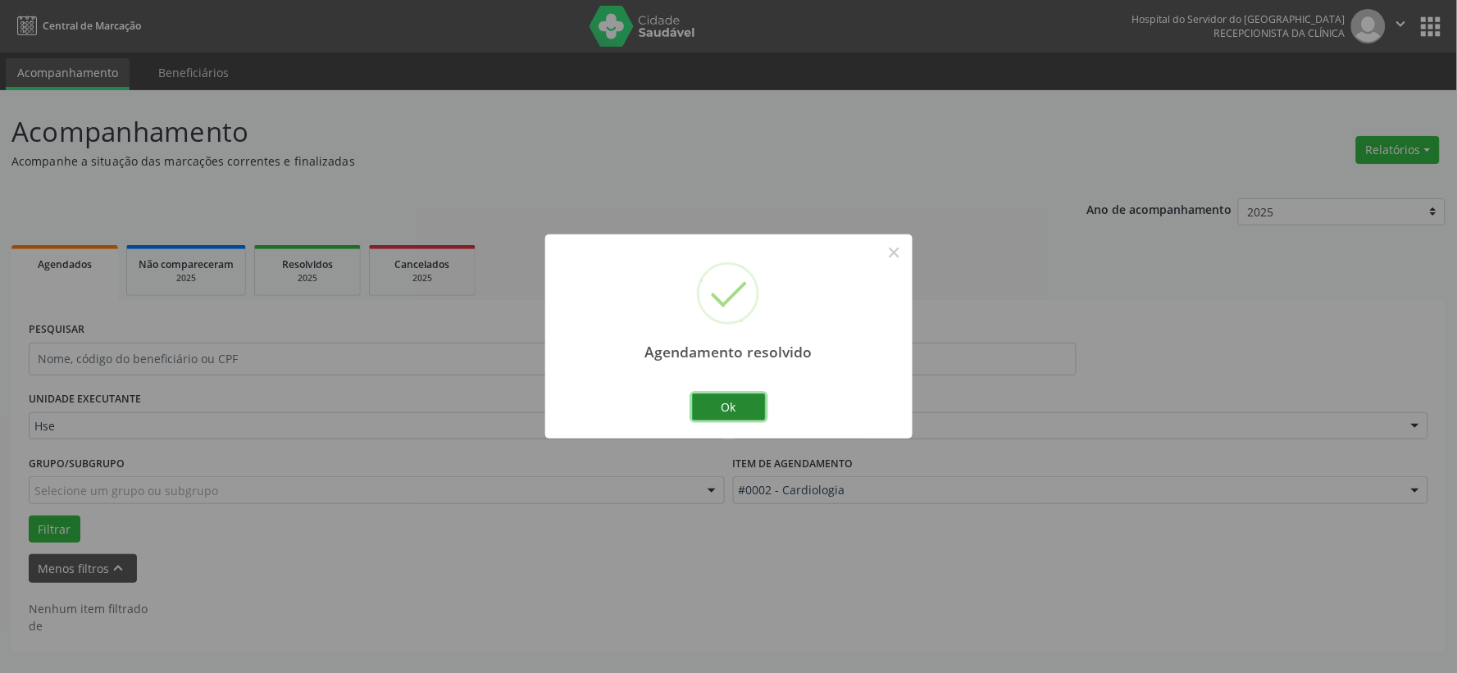
click at [740, 410] on button "Ok" at bounding box center [729, 407] width 74 height 28
